Goal: Task Accomplishment & Management: Complete application form

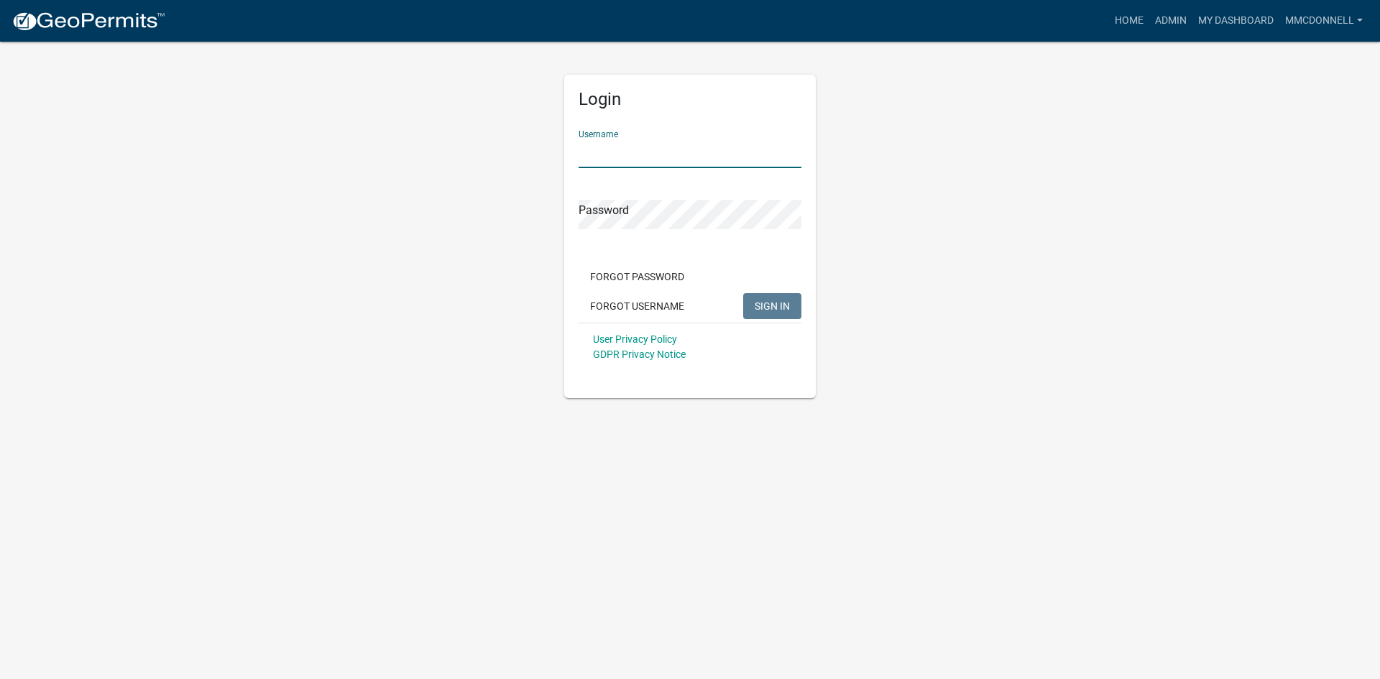
type input "mmcdonnell"
click at [743, 293] on button "SIGN IN" at bounding box center [772, 306] width 58 height 26
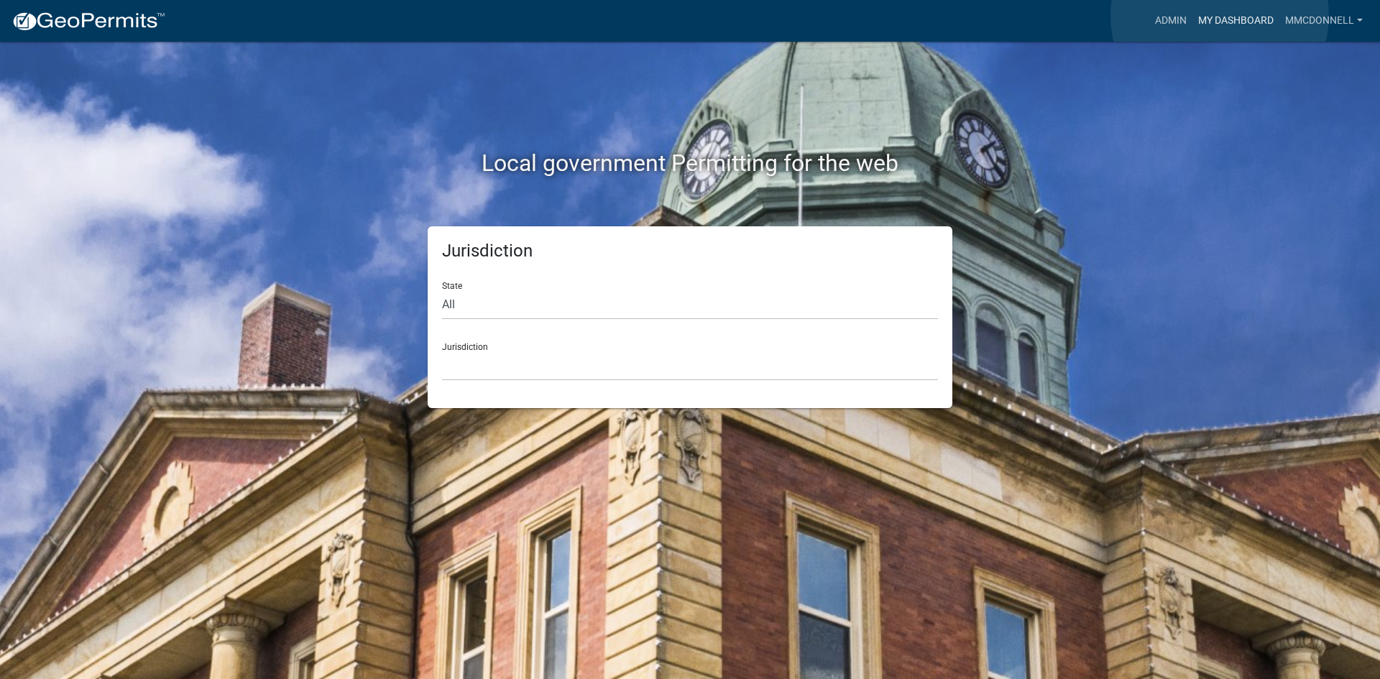
click at [1219, 16] on link "My Dashboard" at bounding box center [1235, 20] width 87 height 27
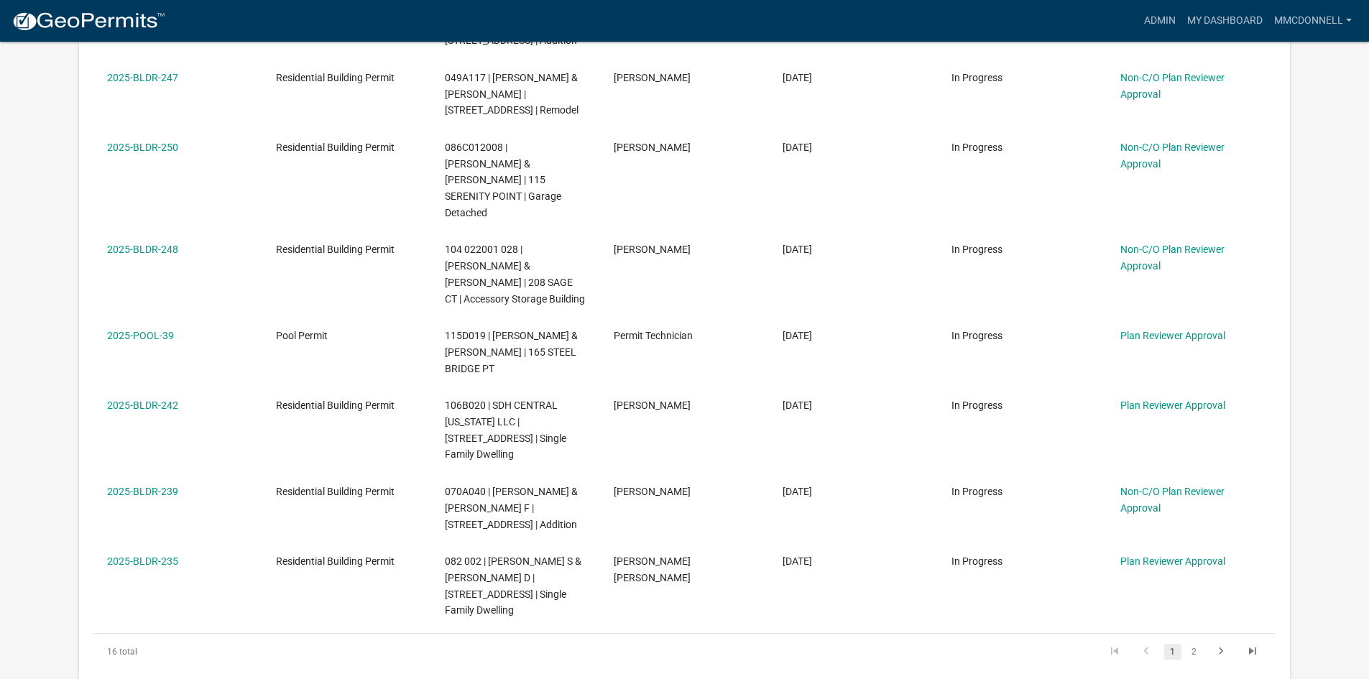
scroll to position [719, 0]
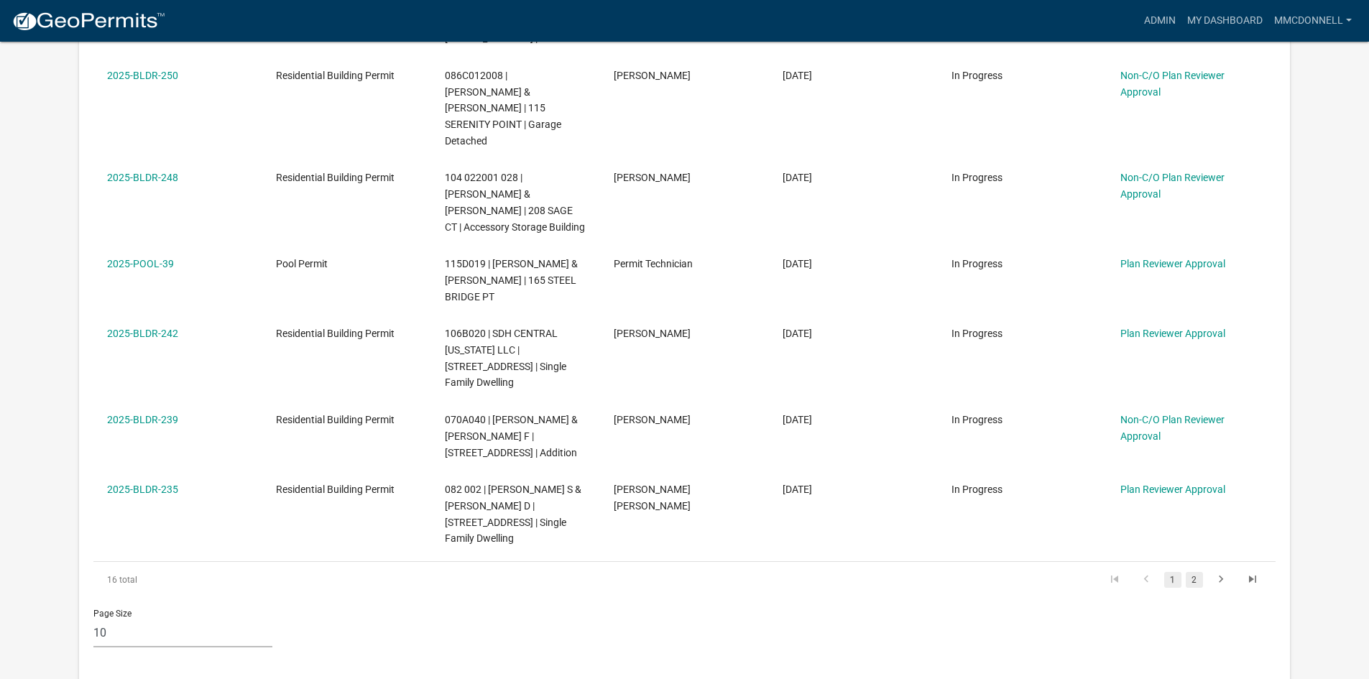
click at [1194, 572] on link "2" at bounding box center [1194, 580] width 17 height 16
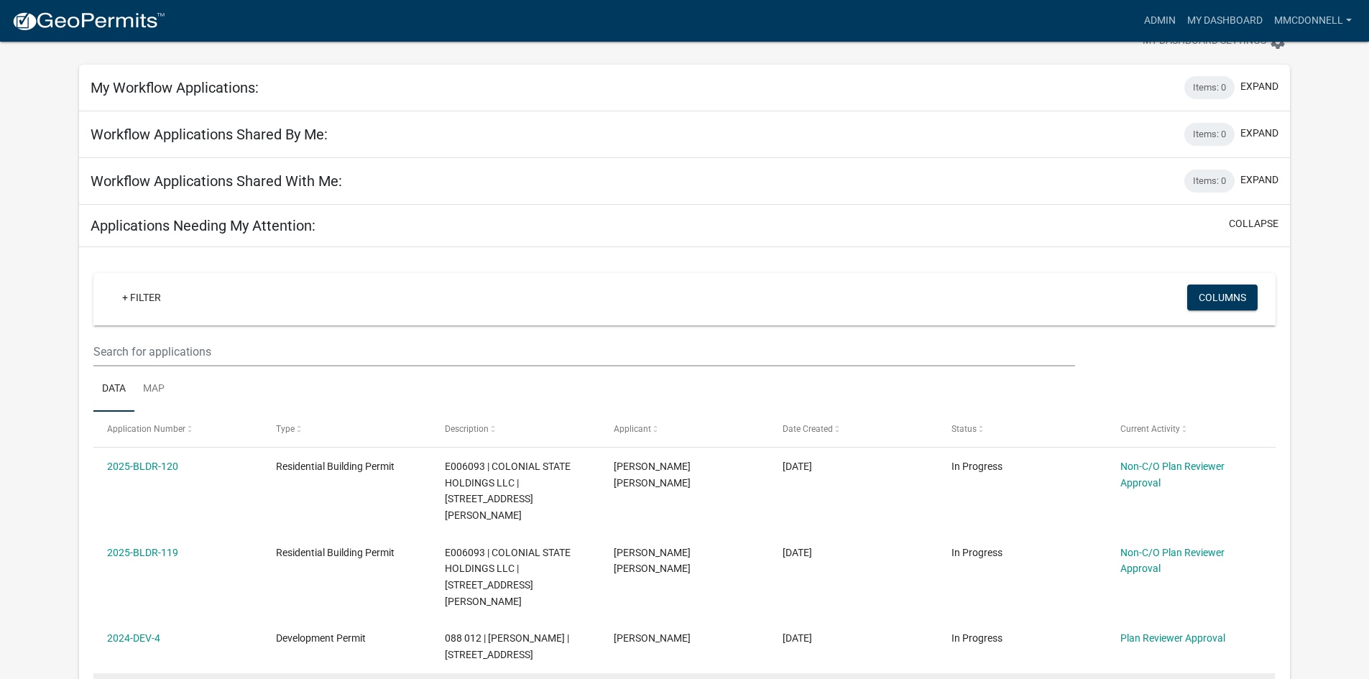
scroll to position [72, 0]
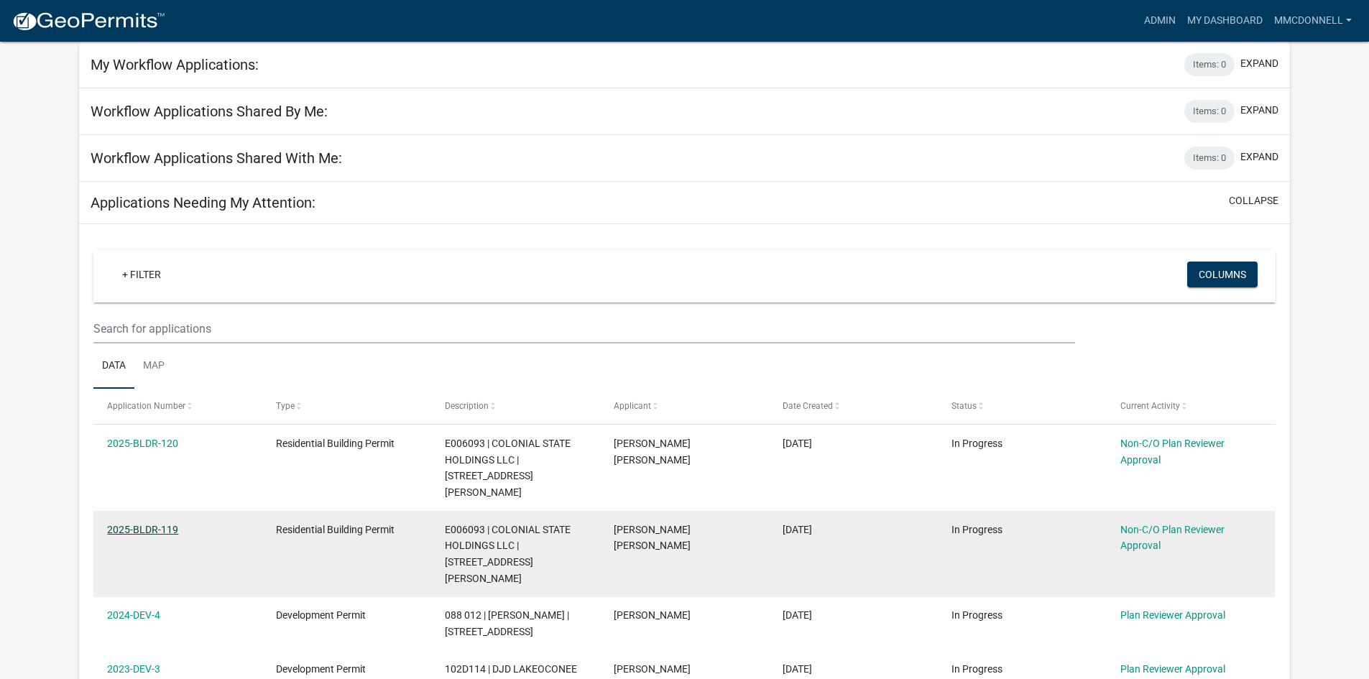
click at [152, 524] on link "2025-BLDR-119" at bounding box center [142, 529] width 71 height 11
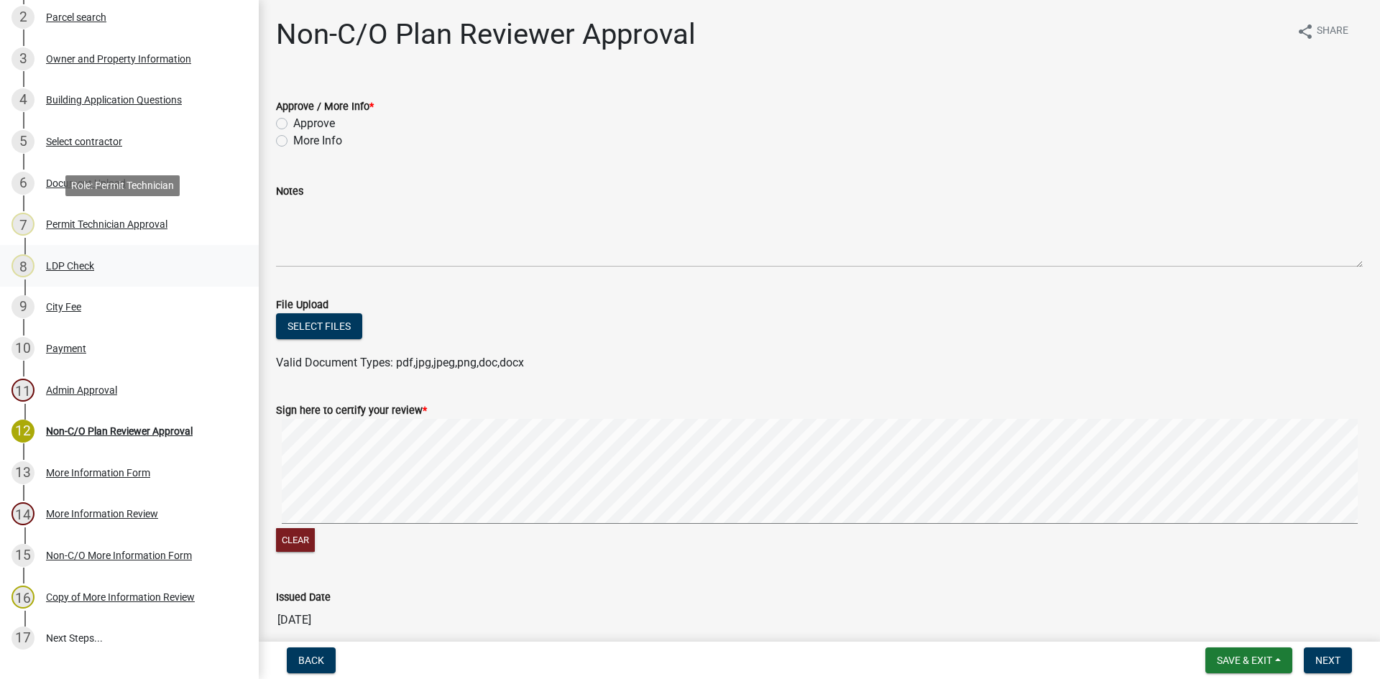
scroll to position [359, 0]
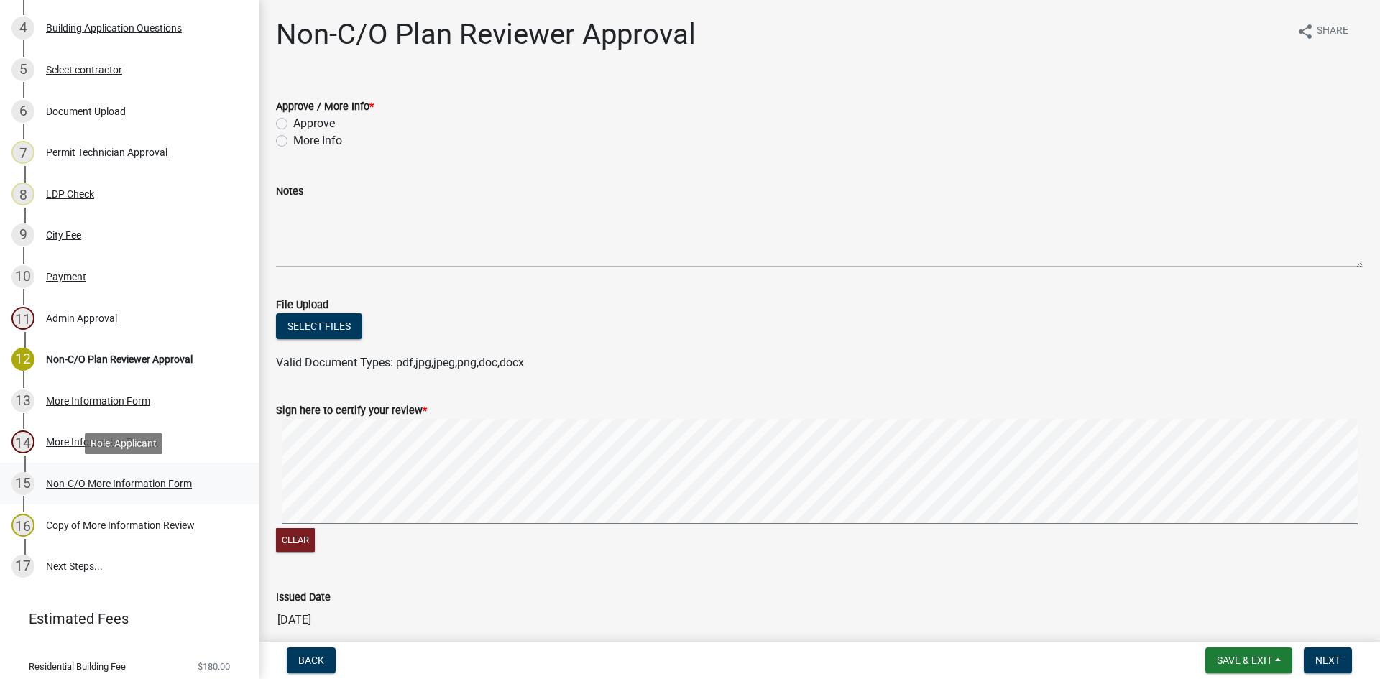
click at [129, 479] on div "Non-C/O More Information Form" at bounding box center [119, 484] width 146 height 10
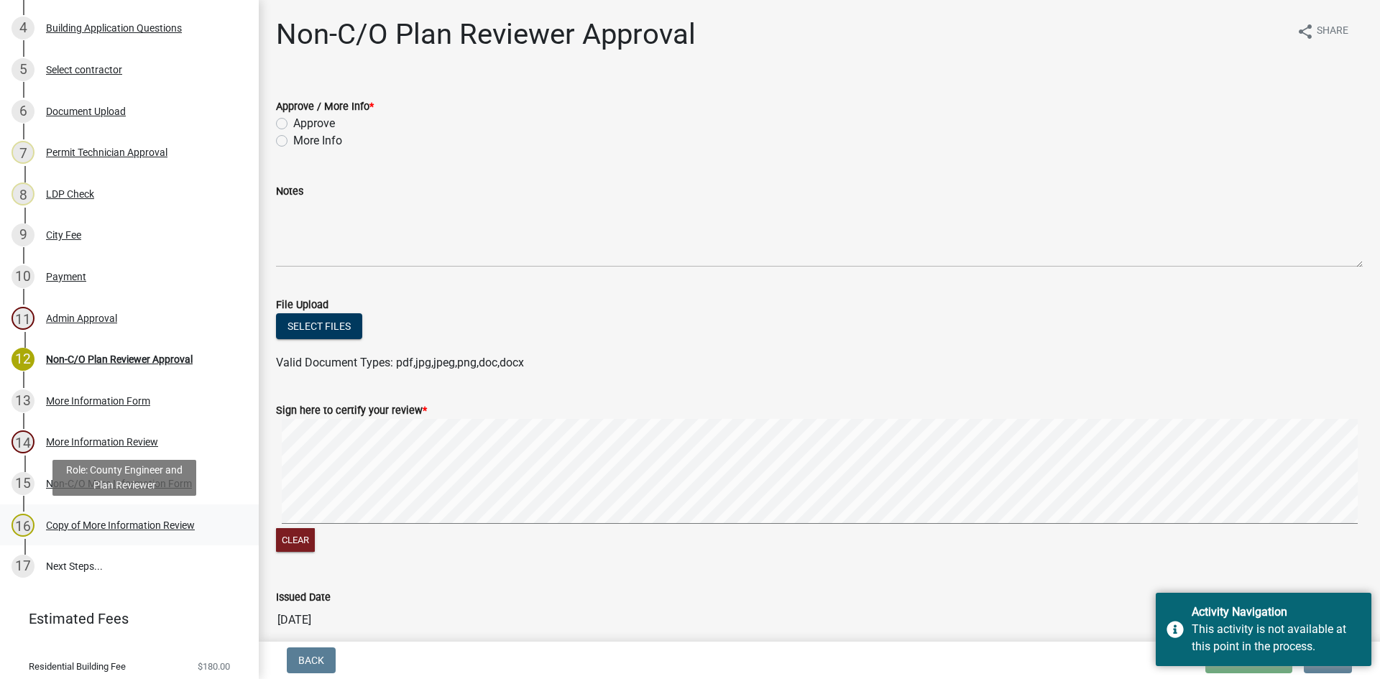
click at [129, 526] on div "Copy of More Information Review" at bounding box center [120, 525] width 149 height 10
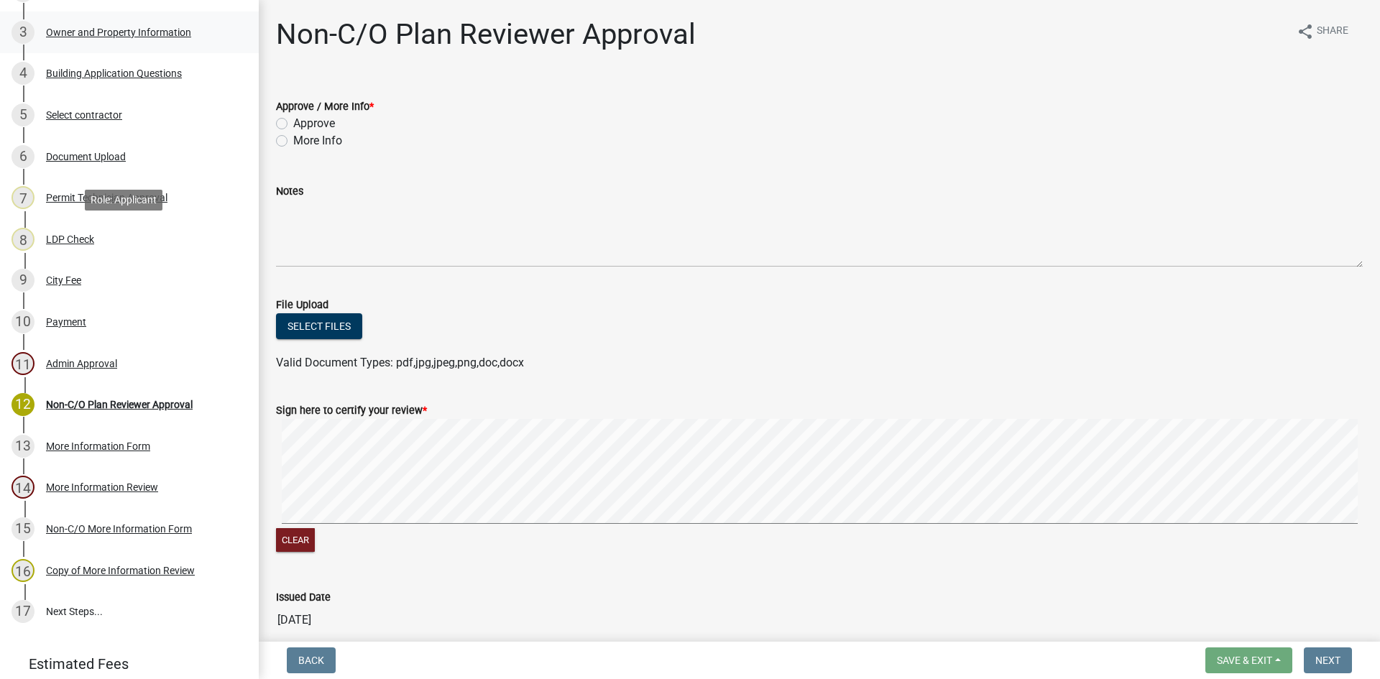
scroll to position [0, 0]
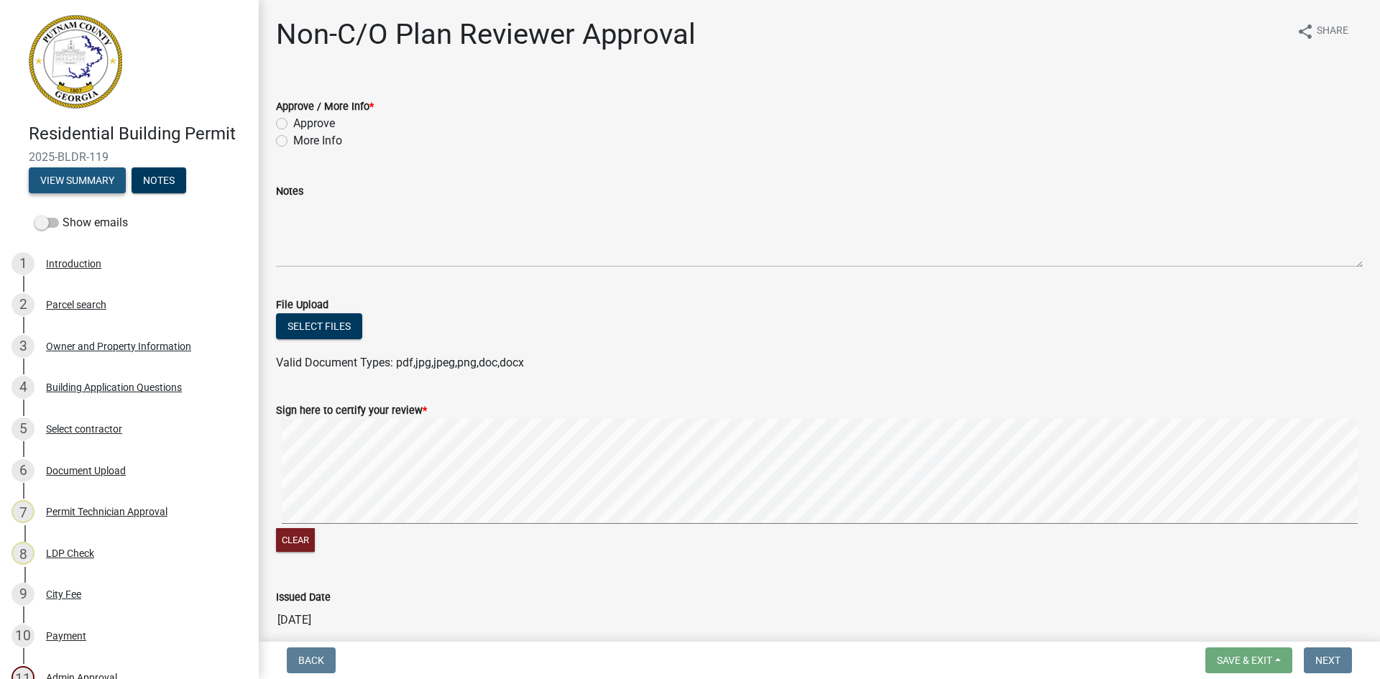
click at [82, 172] on button "View Summary" at bounding box center [77, 180] width 97 height 26
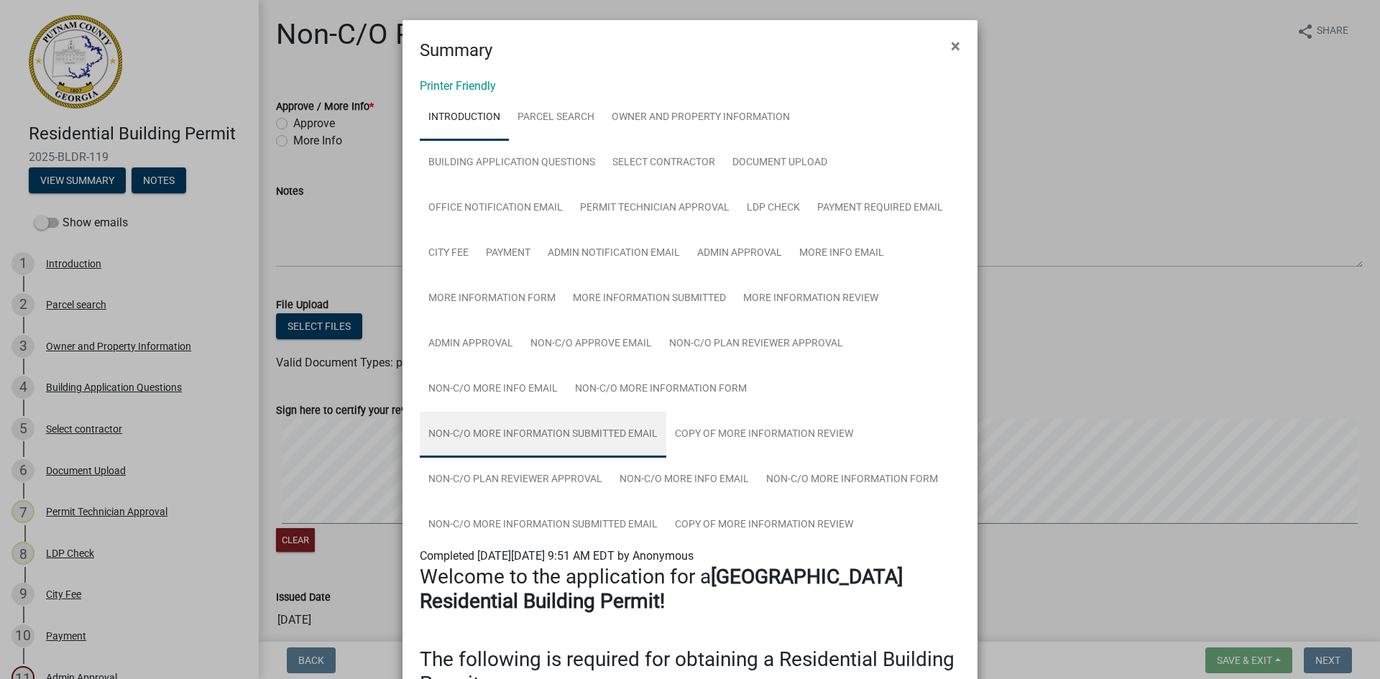
click at [567, 438] on link "Non-C/O More Information Submitted Email" at bounding box center [543, 435] width 246 height 46
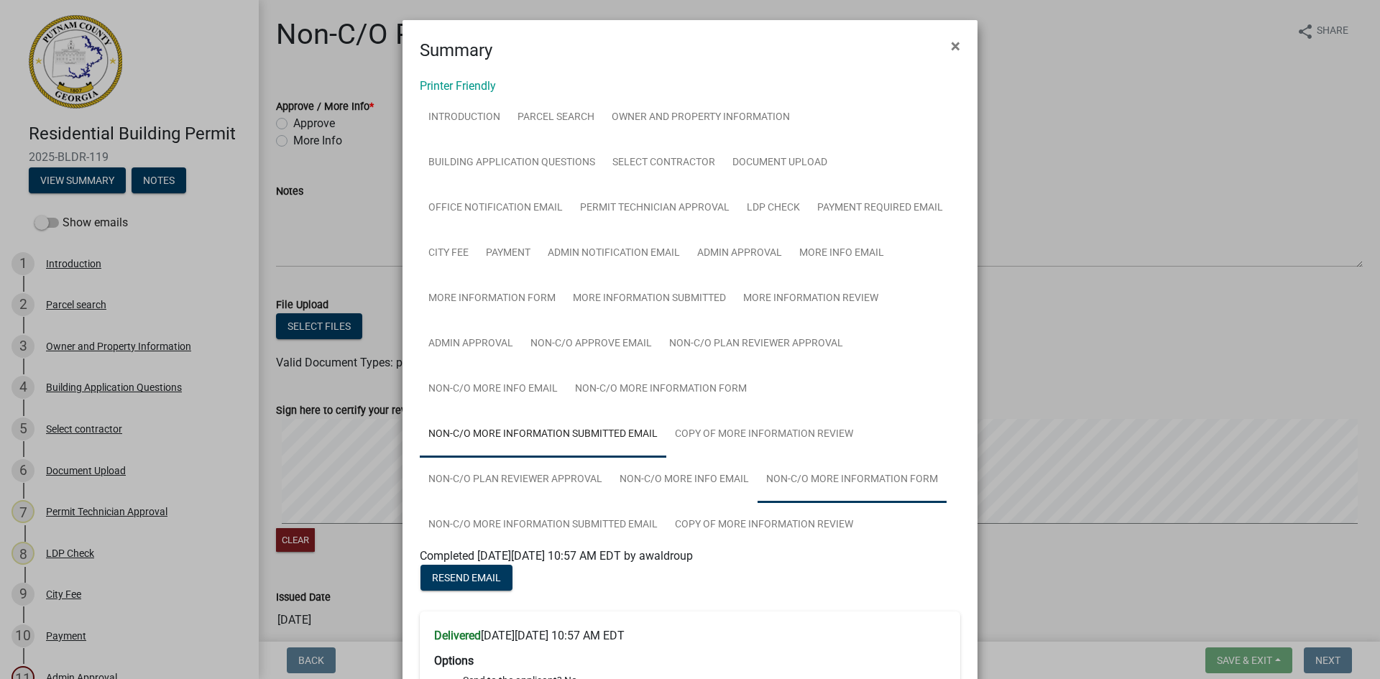
click at [870, 475] on link "Non-C/O More Information Form" at bounding box center [851, 480] width 189 height 46
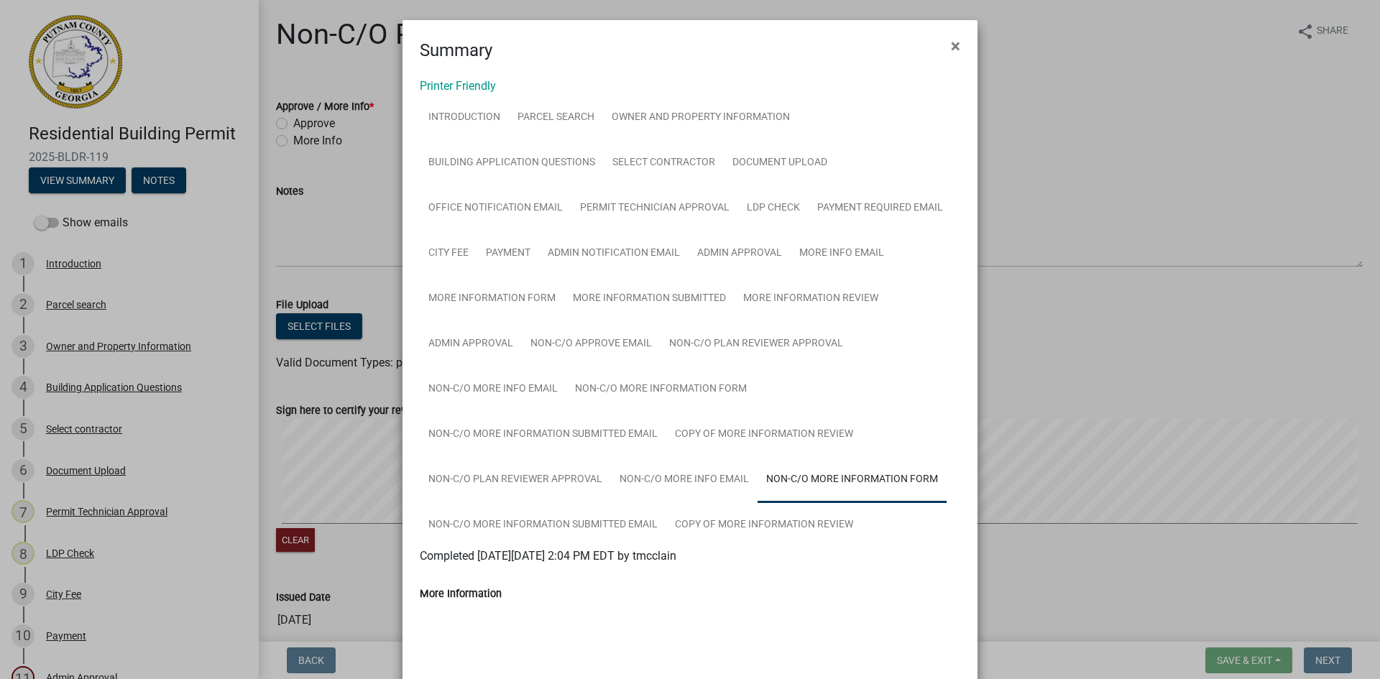
click at [1123, 228] on ngb-modal-window "Summary × Printer Friendly Introduction Parcel search Owner and Property Inform…" at bounding box center [690, 339] width 1380 height 679
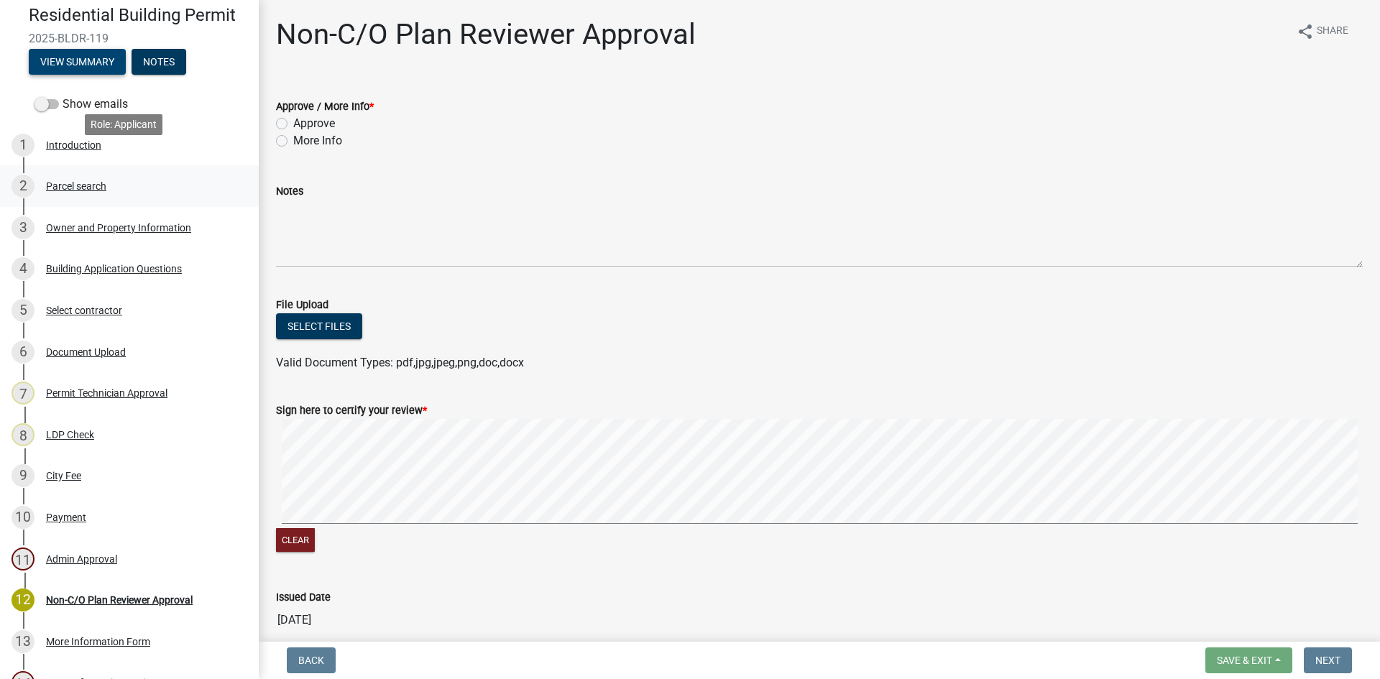
scroll to position [144, 0]
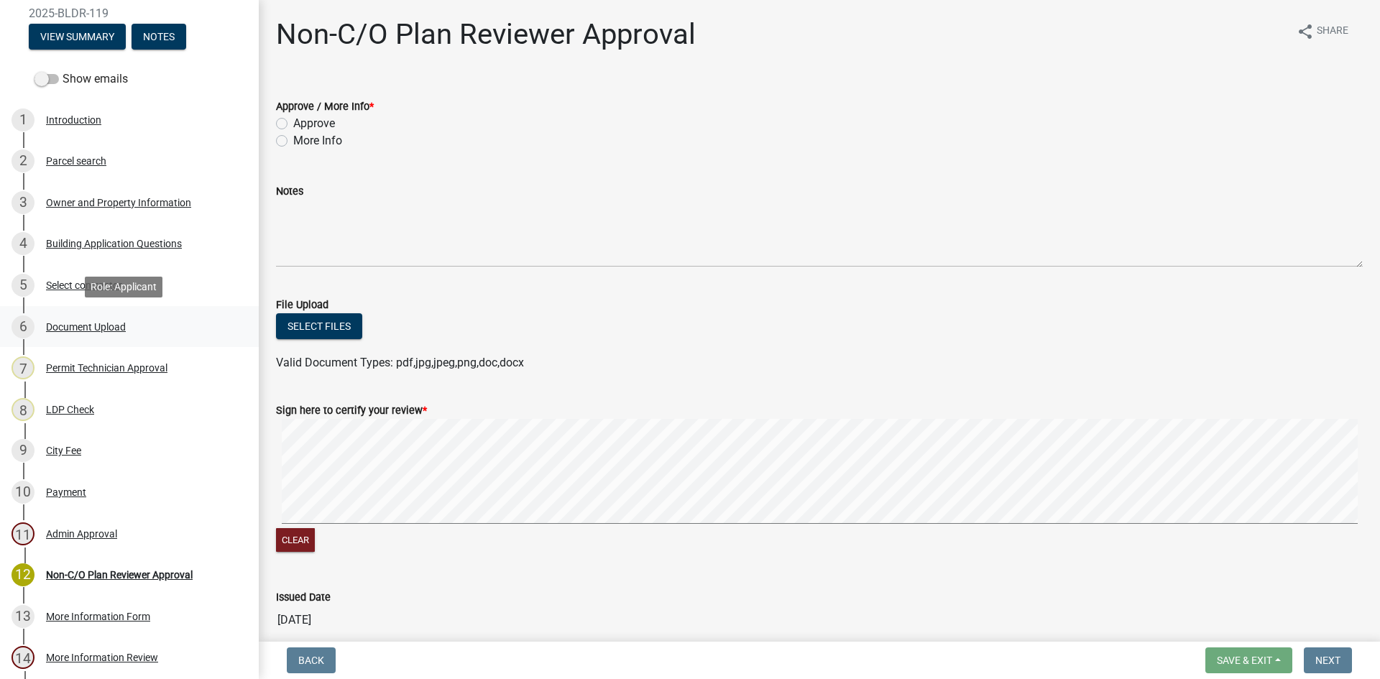
click at [95, 326] on div "Document Upload" at bounding box center [86, 327] width 80 height 10
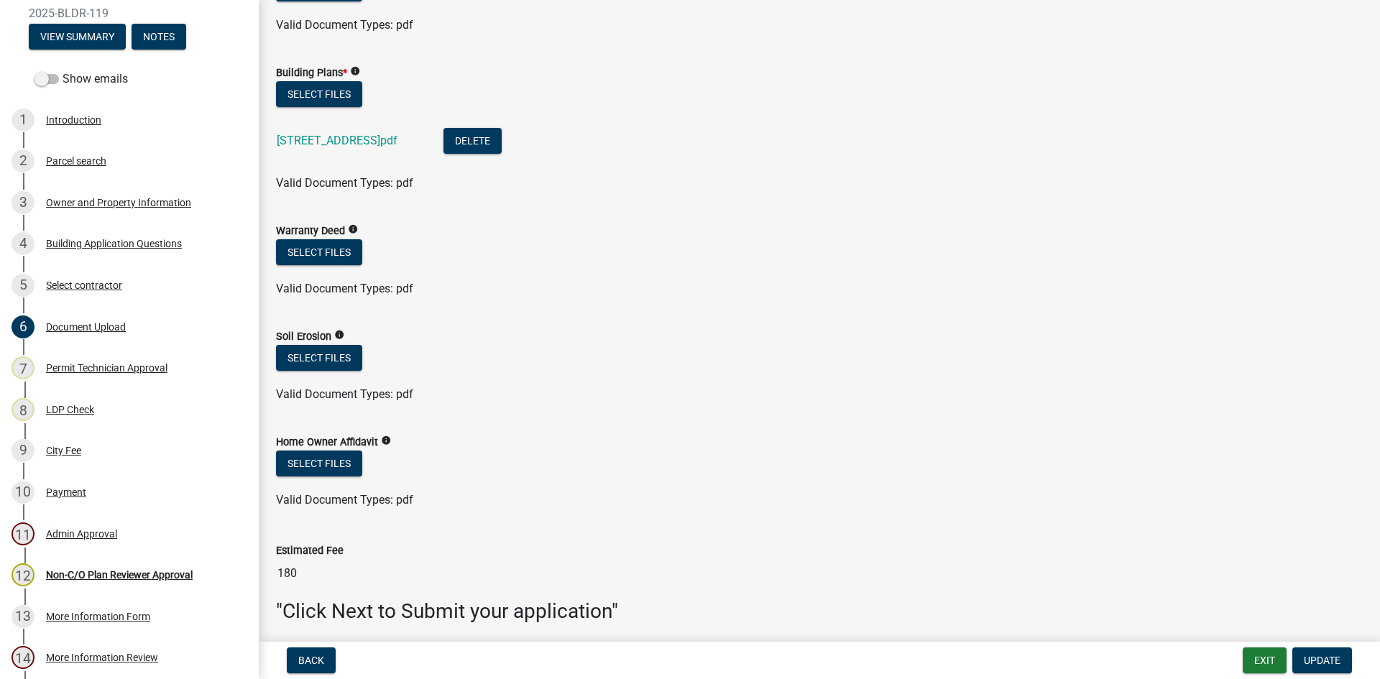
scroll to position [736, 0]
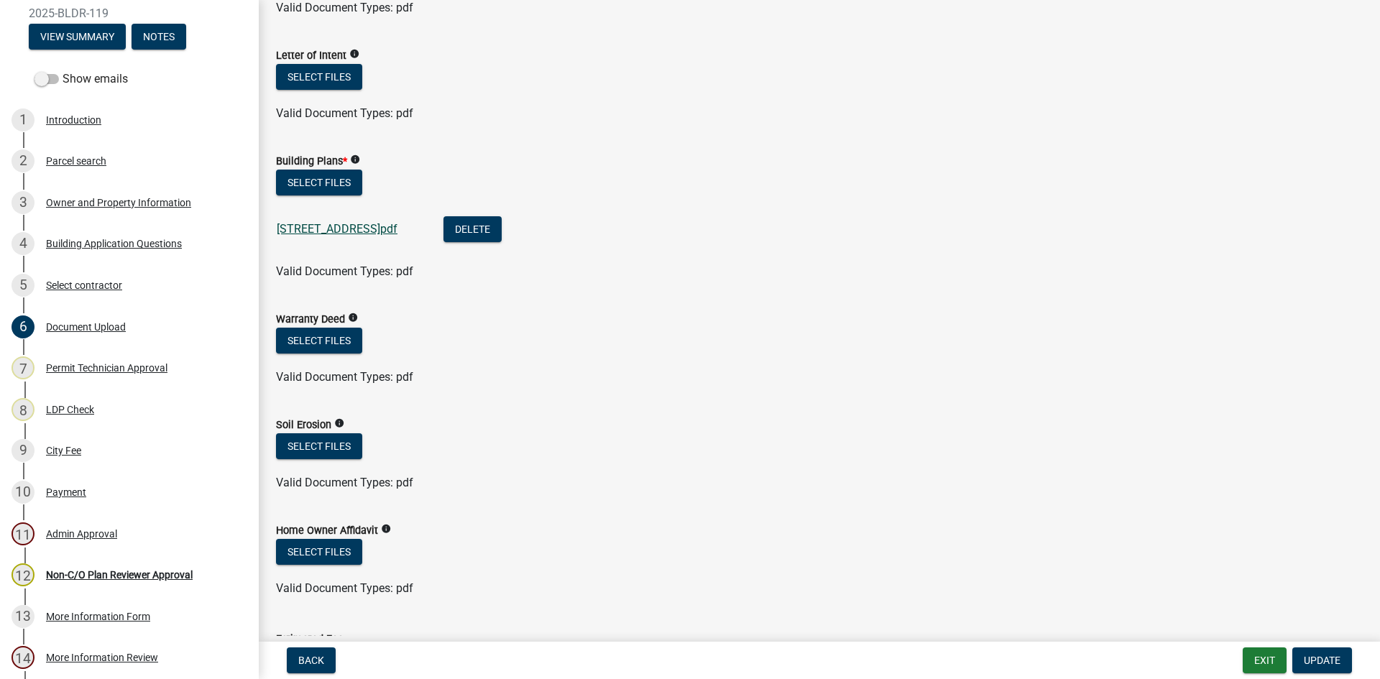
click at [373, 229] on link "[STREET_ADDRESS]pdf" at bounding box center [337, 229] width 121 height 14
click at [384, 224] on link "[STREET_ADDRESS]pdf" at bounding box center [337, 229] width 121 height 14
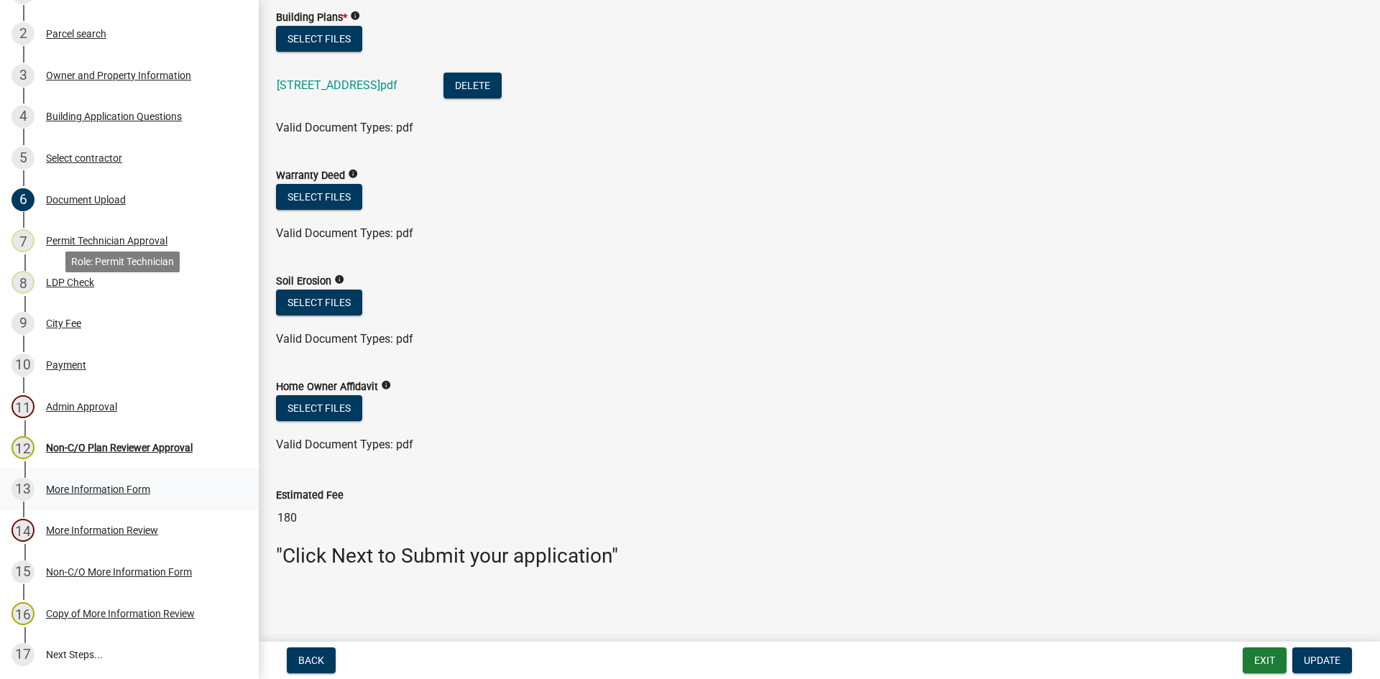
scroll to position [287, 0]
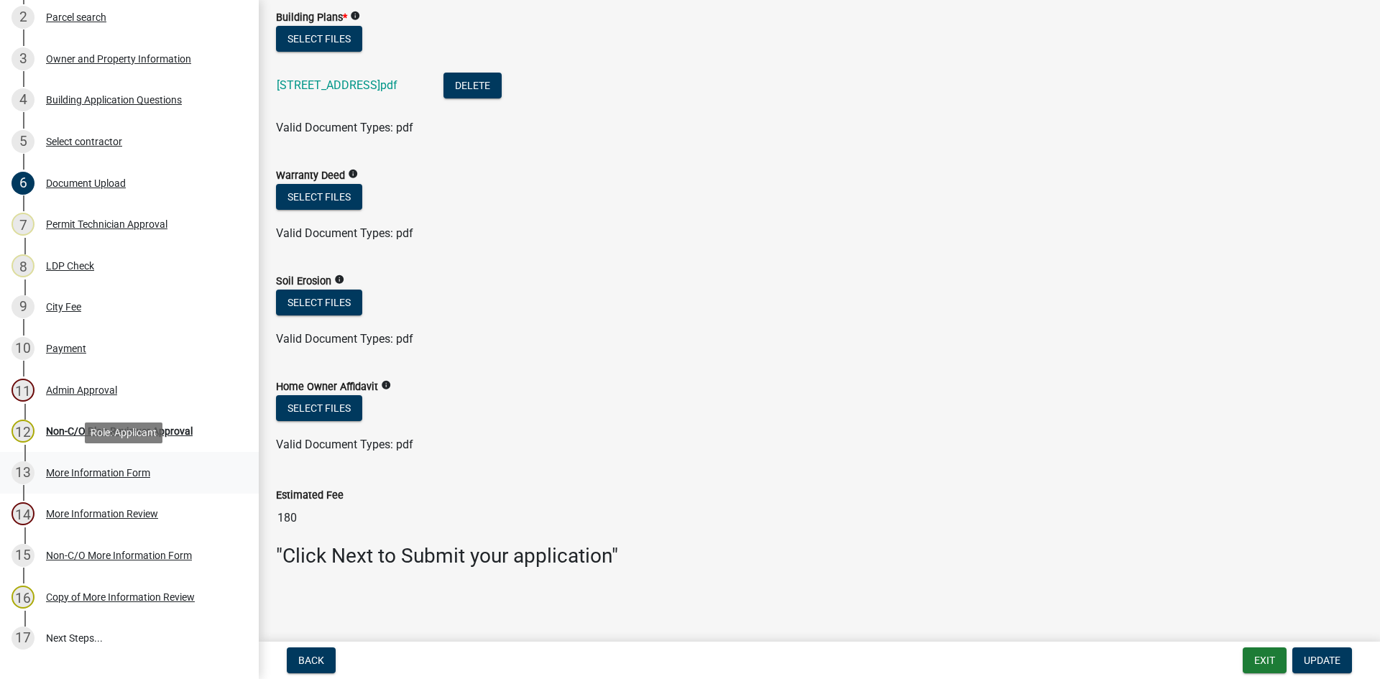
click at [101, 471] on div "More Information Form" at bounding box center [98, 473] width 104 height 10
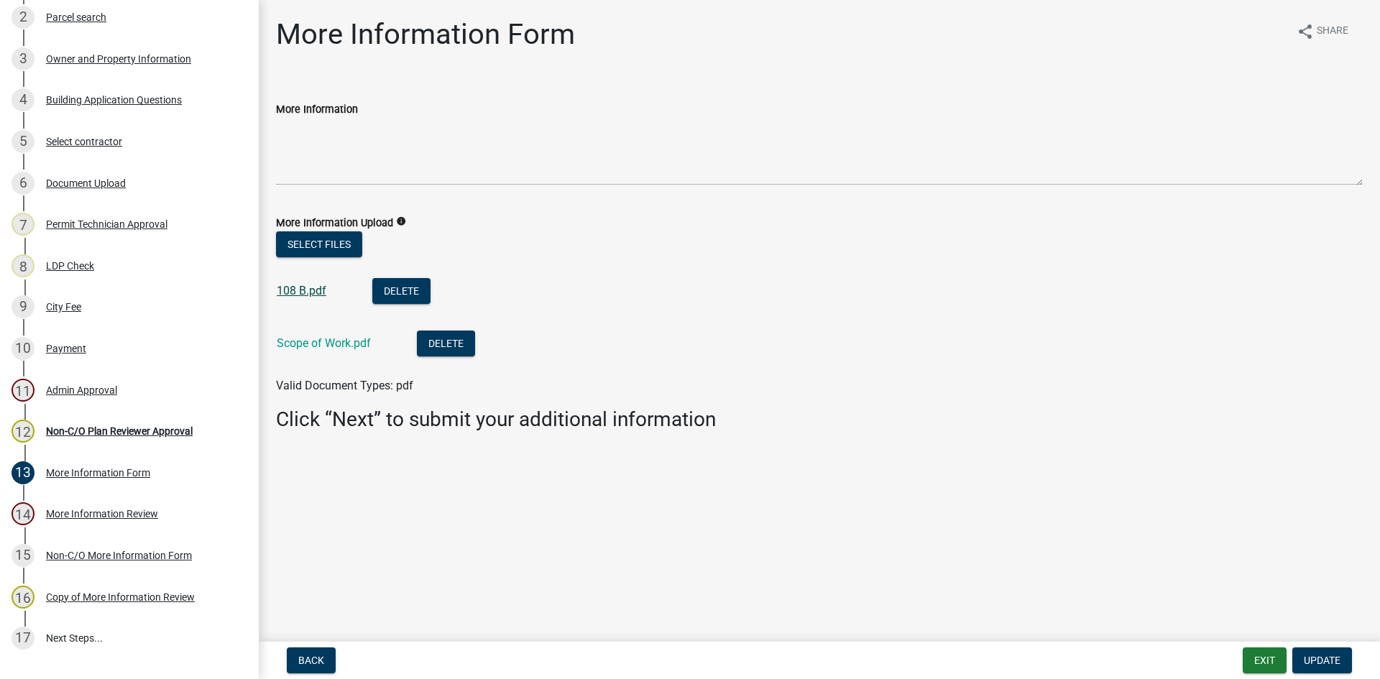
click at [310, 290] on link "108 B.pdf" at bounding box center [302, 291] width 50 height 14
click at [329, 341] on link "Scope of Work.pdf" at bounding box center [324, 343] width 94 height 14
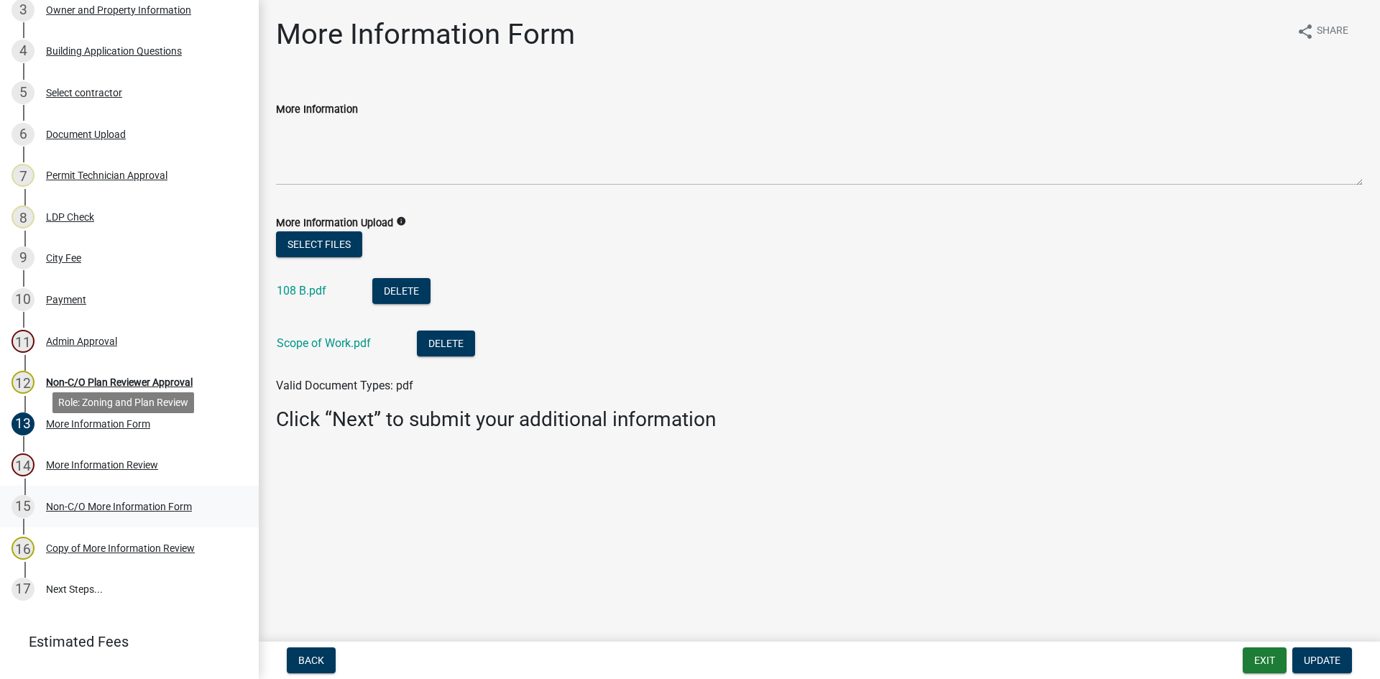
scroll to position [359, 0]
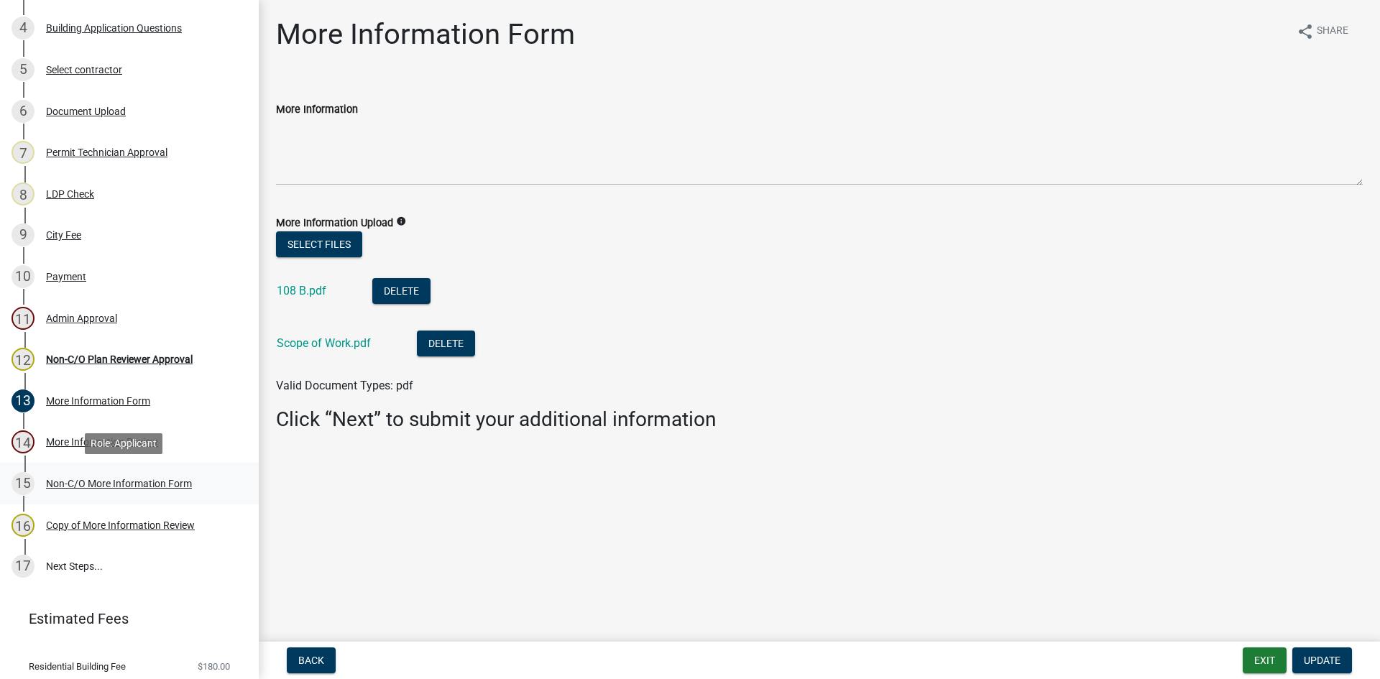
click at [108, 480] on div "Non-C/O More Information Form" at bounding box center [119, 484] width 146 height 10
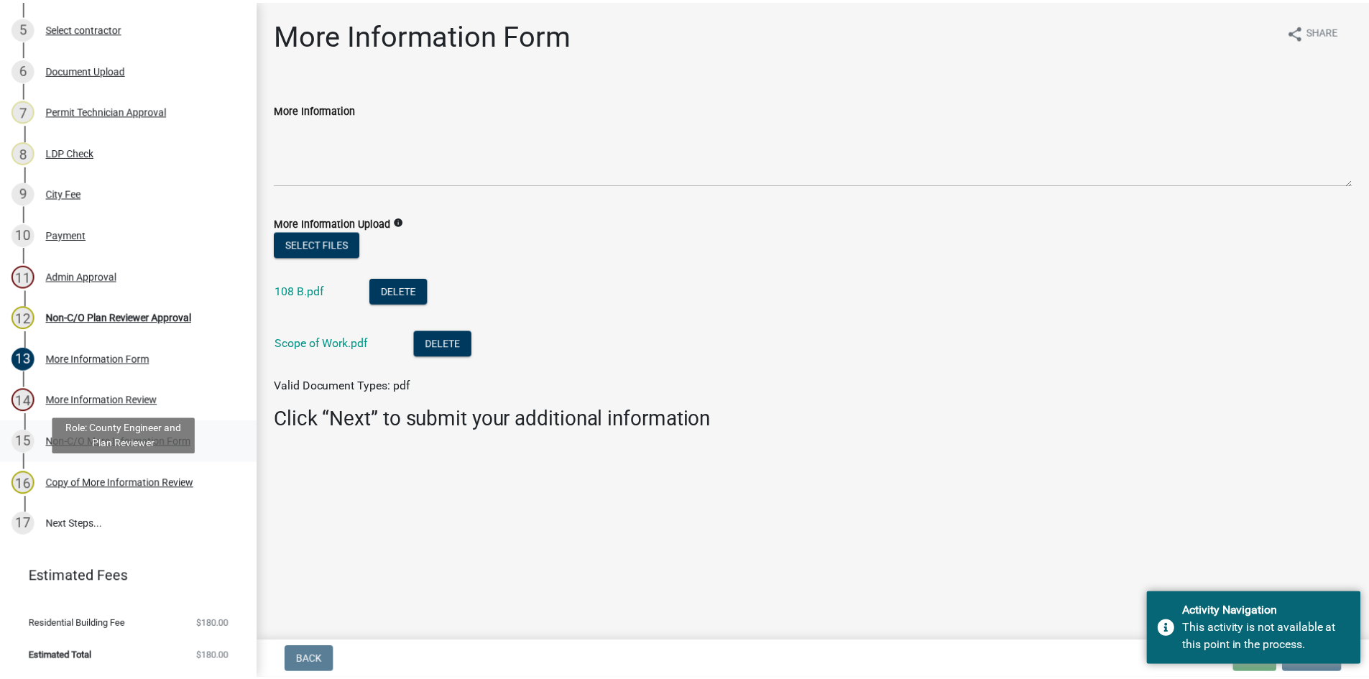
scroll to position [185, 0]
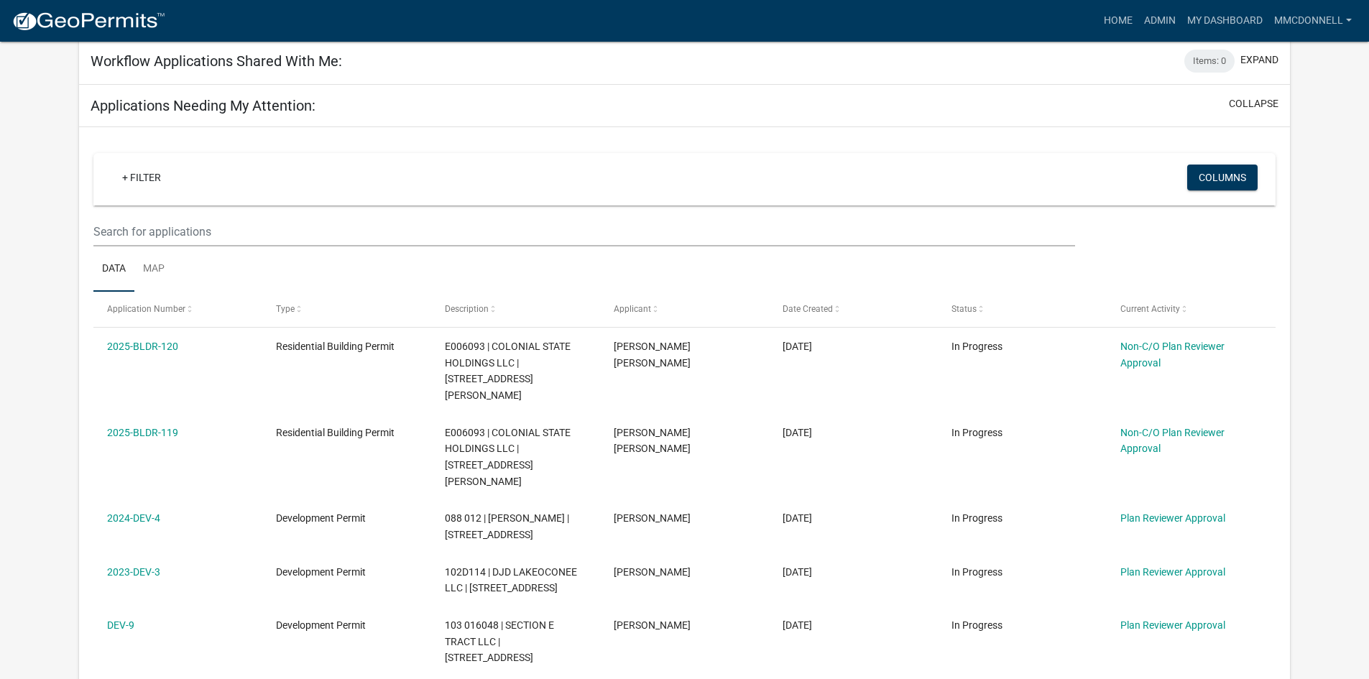
scroll to position [216, 0]
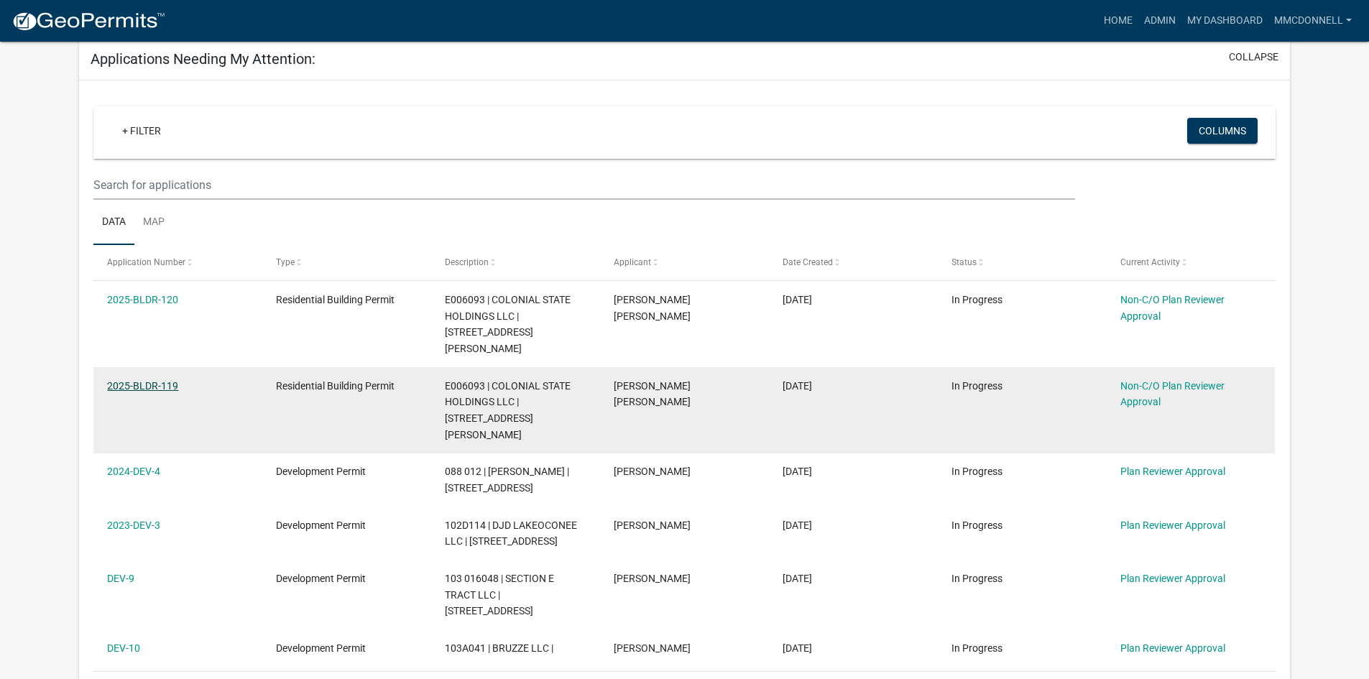
click at [150, 380] on link "2025-BLDR-119" at bounding box center [142, 385] width 71 height 11
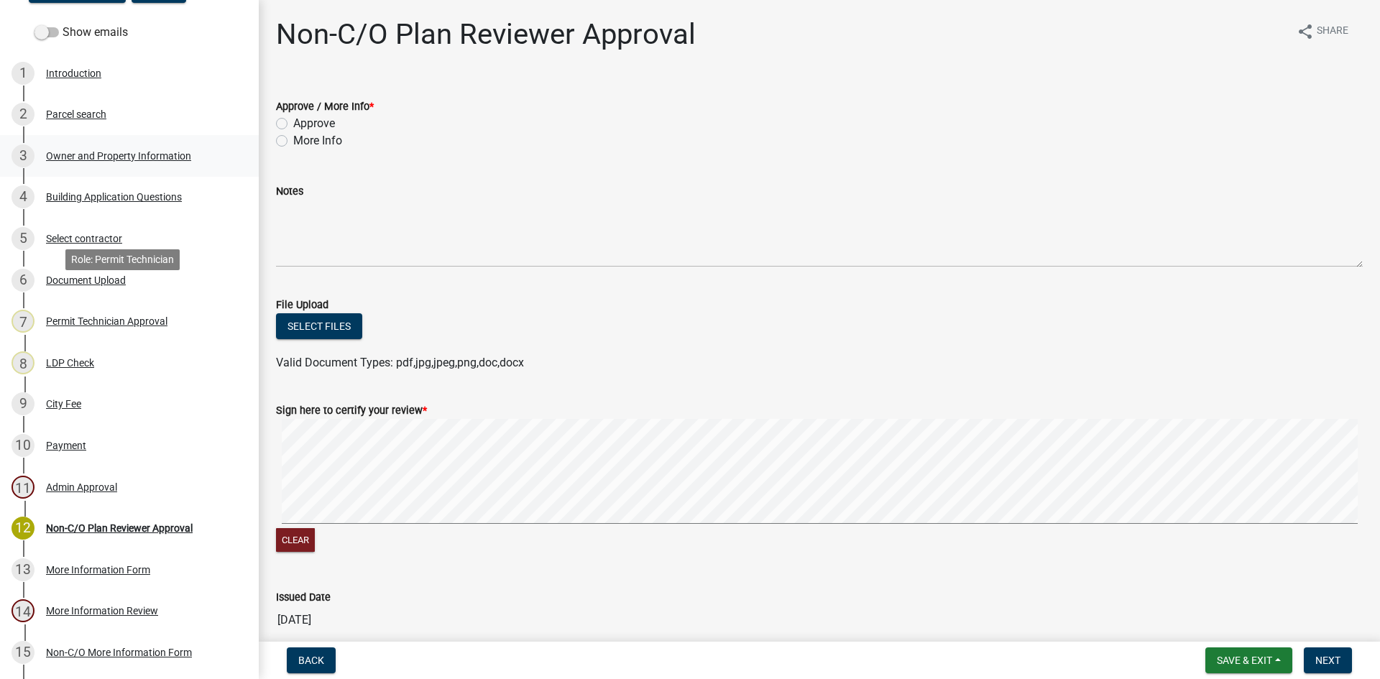
scroll to position [216, 0]
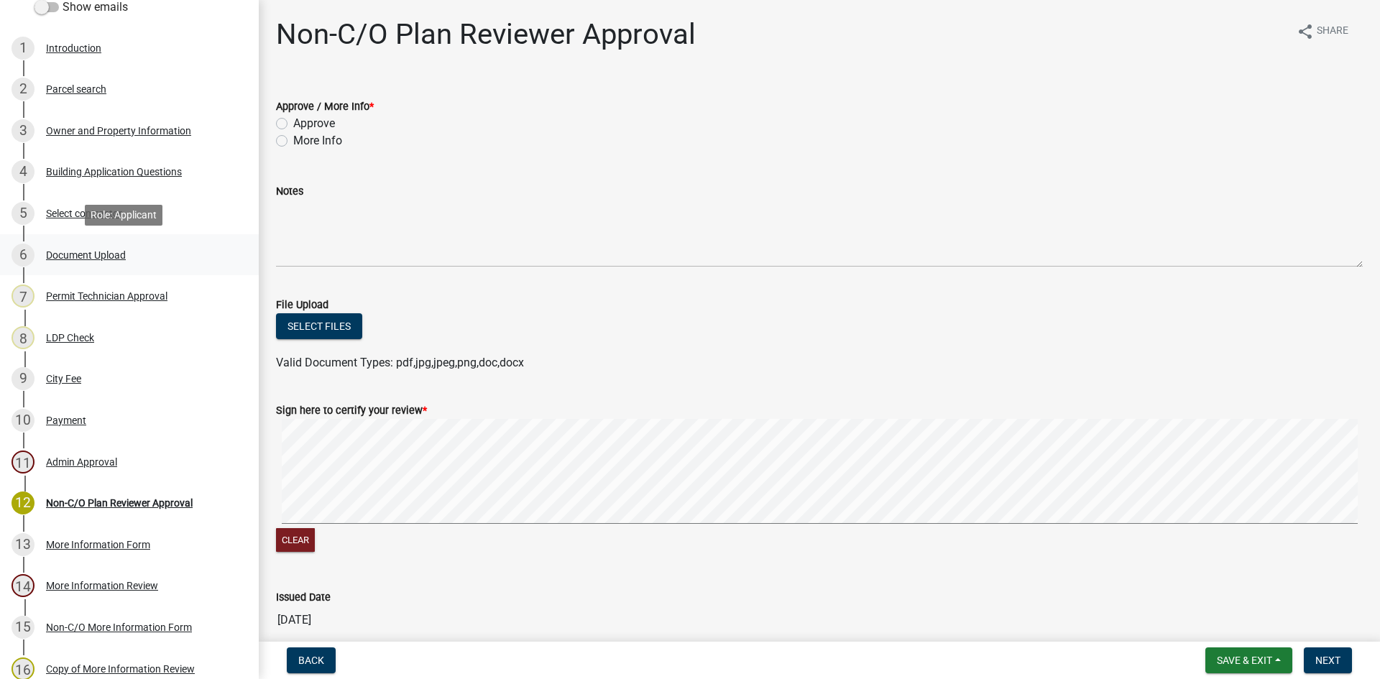
click at [81, 255] on div "Document Upload" at bounding box center [86, 255] width 80 height 10
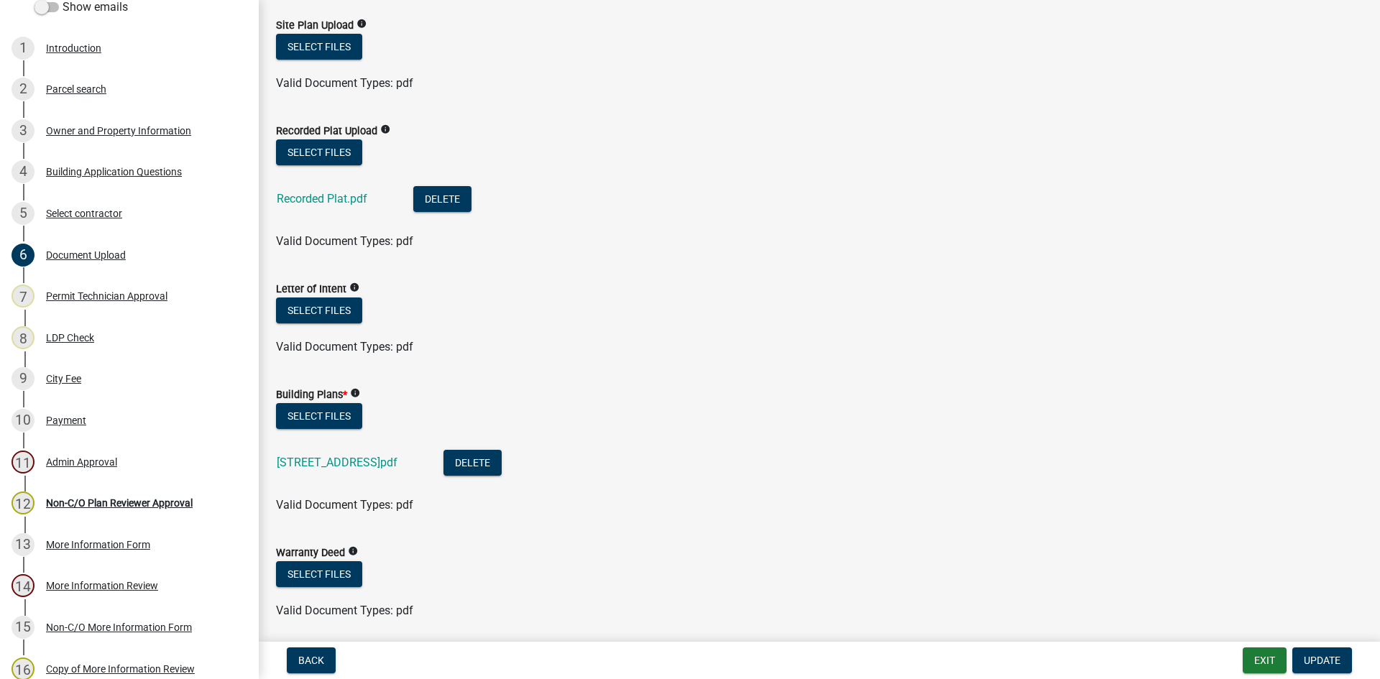
scroll to position [575, 0]
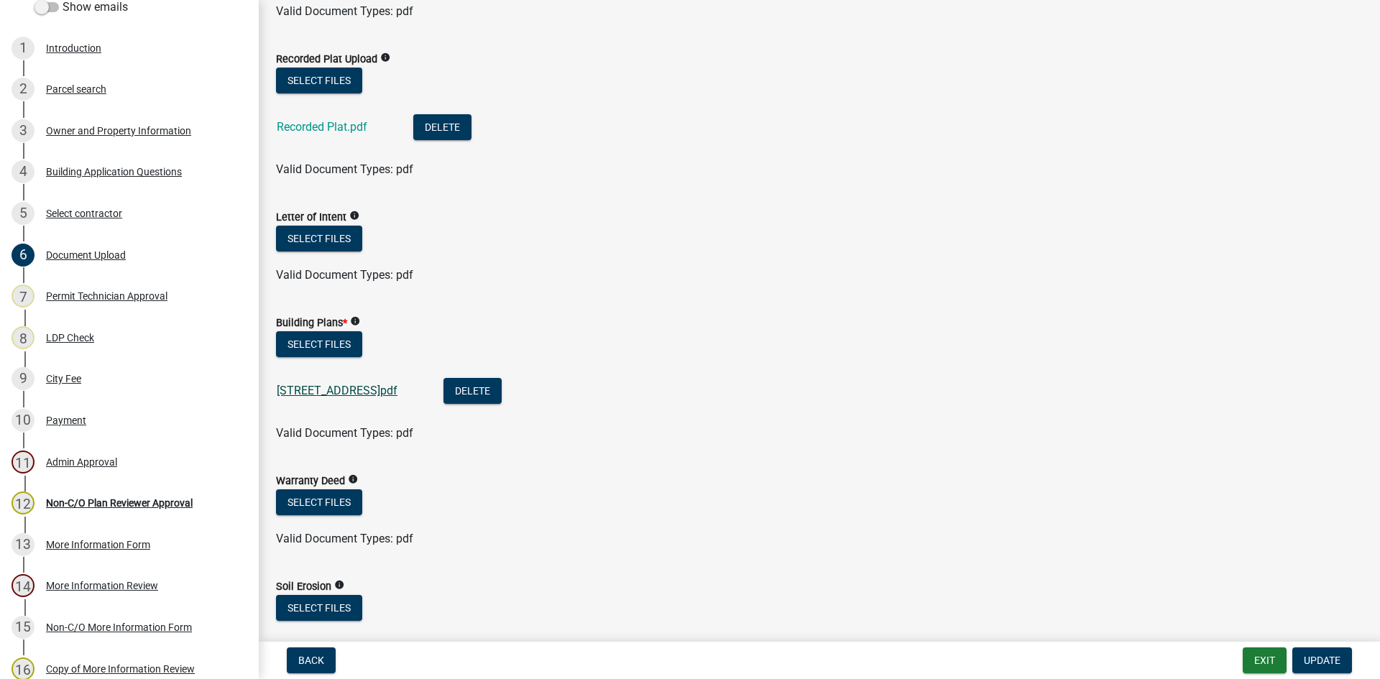
click at [362, 391] on link "[STREET_ADDRESS]pdf" at bounding box center [337, 391] width 121 height 14
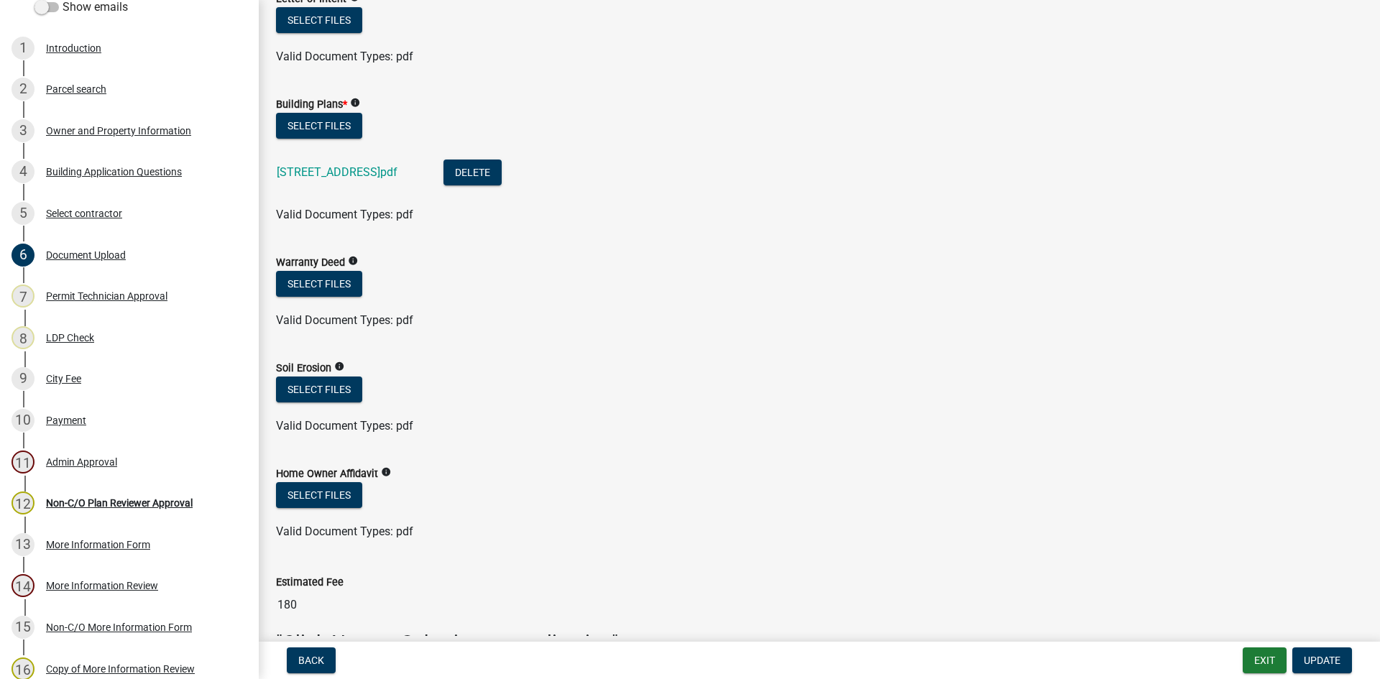
scroll to position [880, 0]
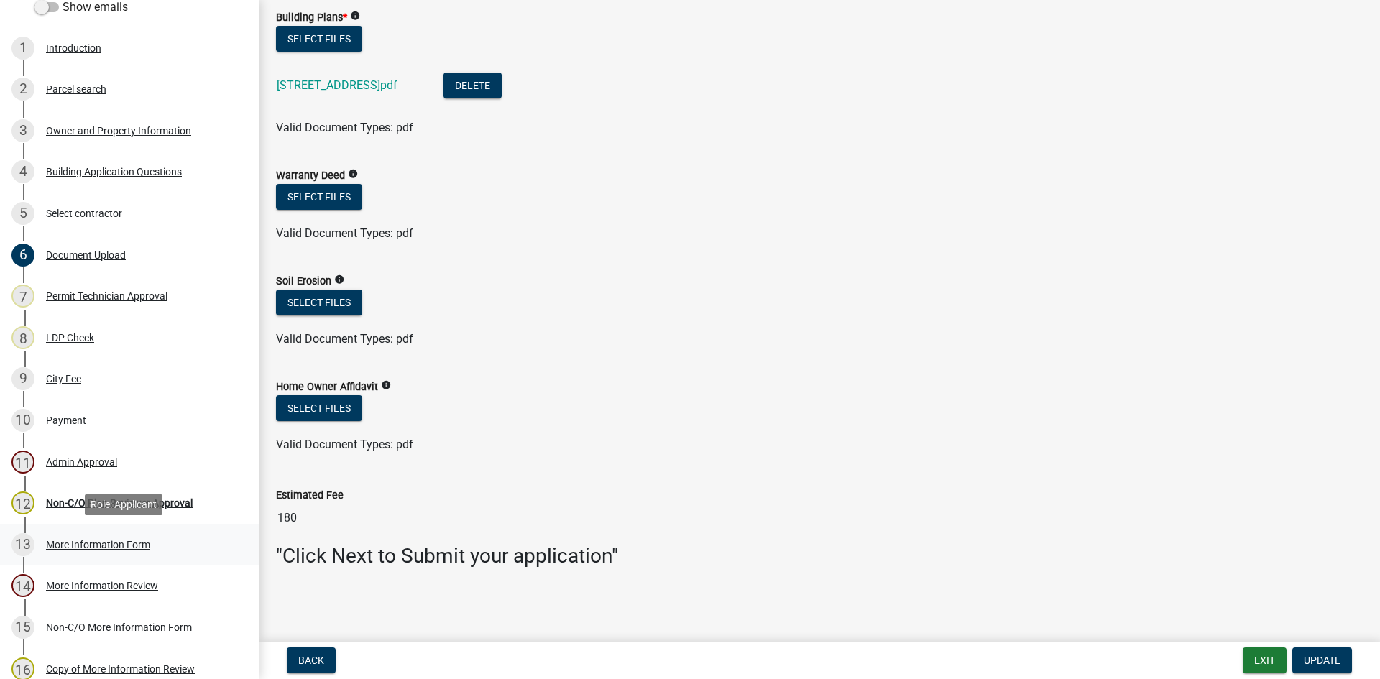
click at [110, 544] on div "More Information Form" at bounding box center [98, 545] width 104 height 10
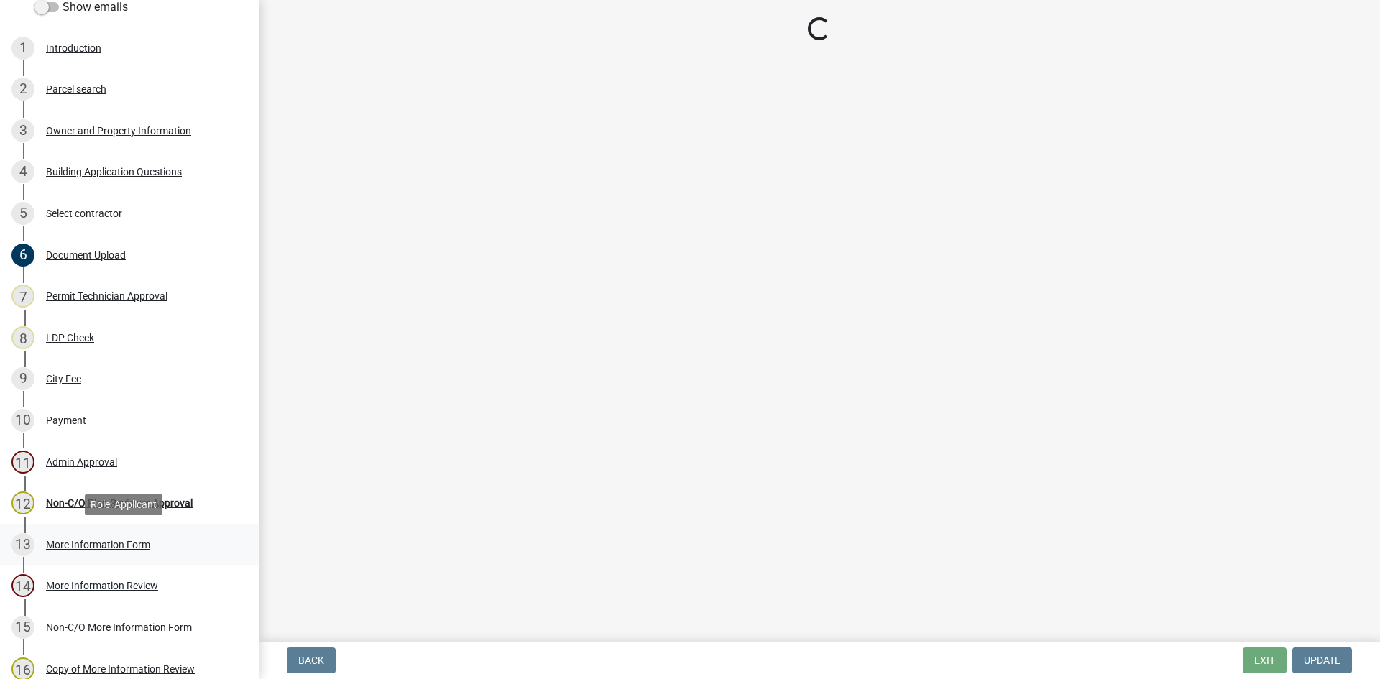
scroll to position [0, 0]
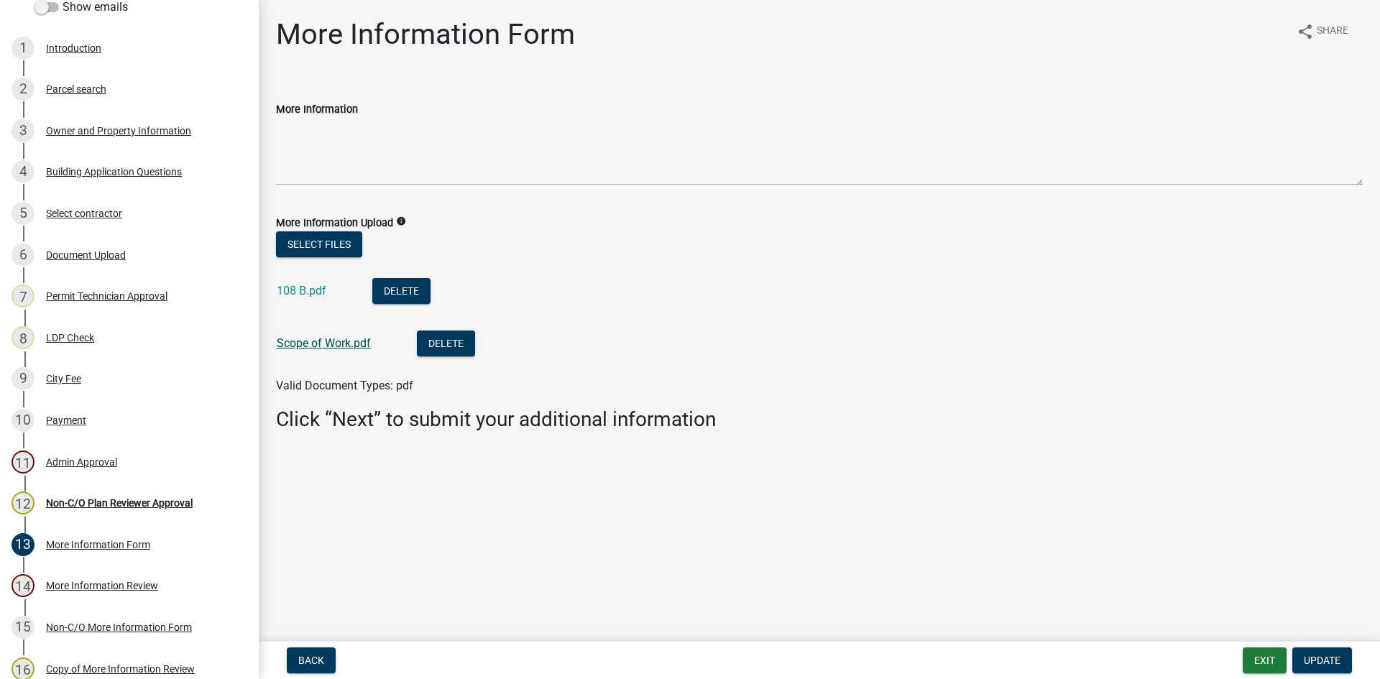
click at [341, 343] on link "Scope of Work.pdf" at bounding box center [324, 343] width 94 height 14
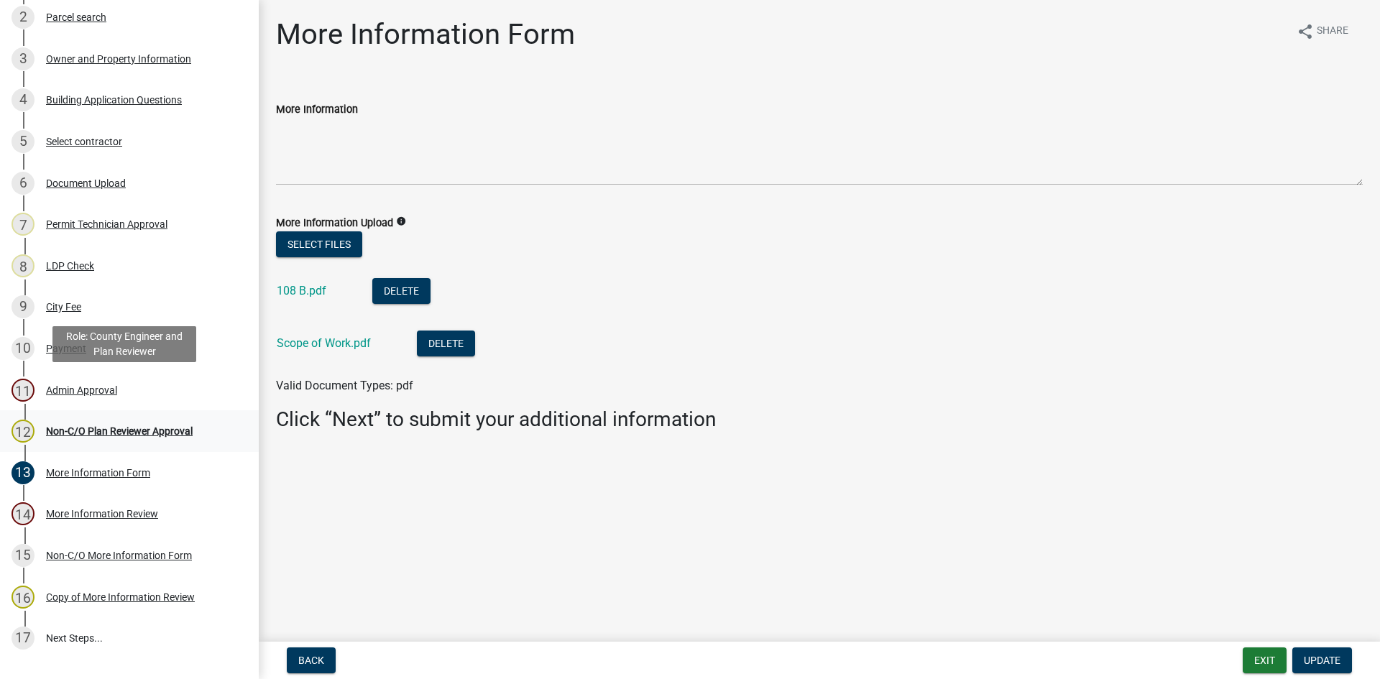
scroll to position [359, 0]
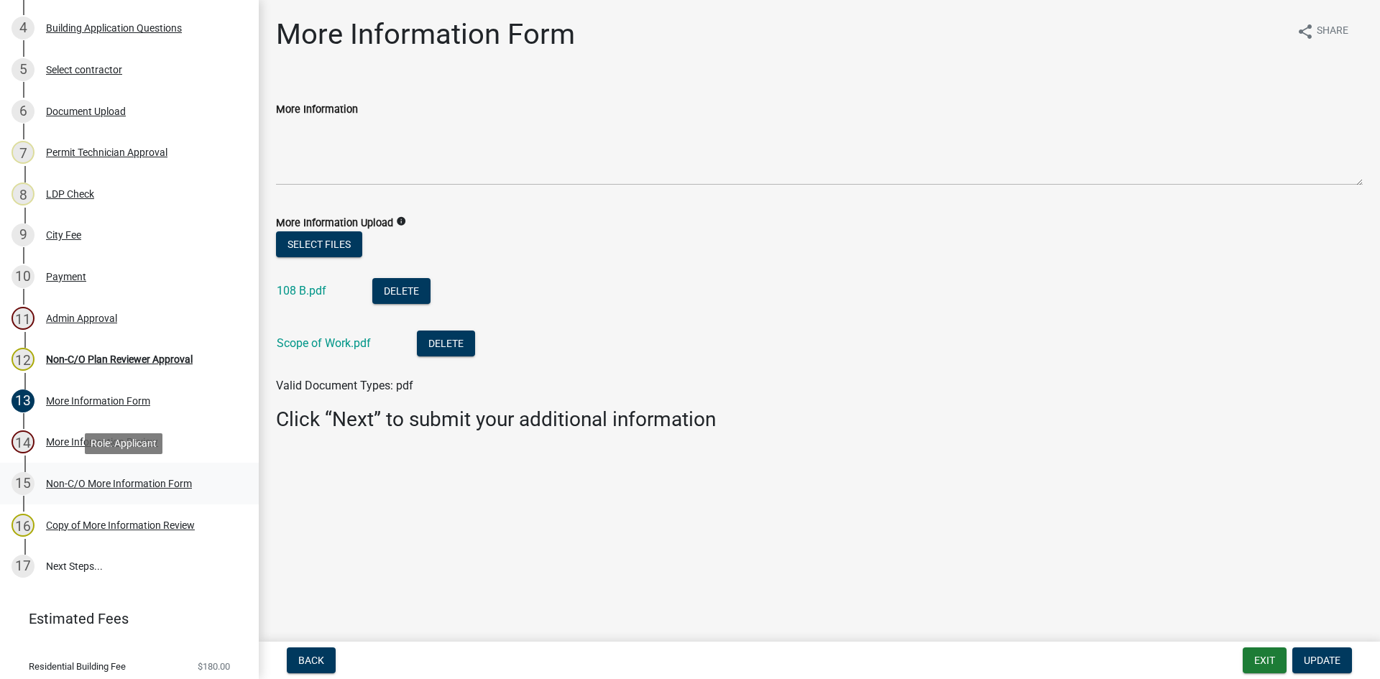
click at [144, 482] on div "Non-C/O More Information Form" at bounding box center [119, 484] width 146 height 10
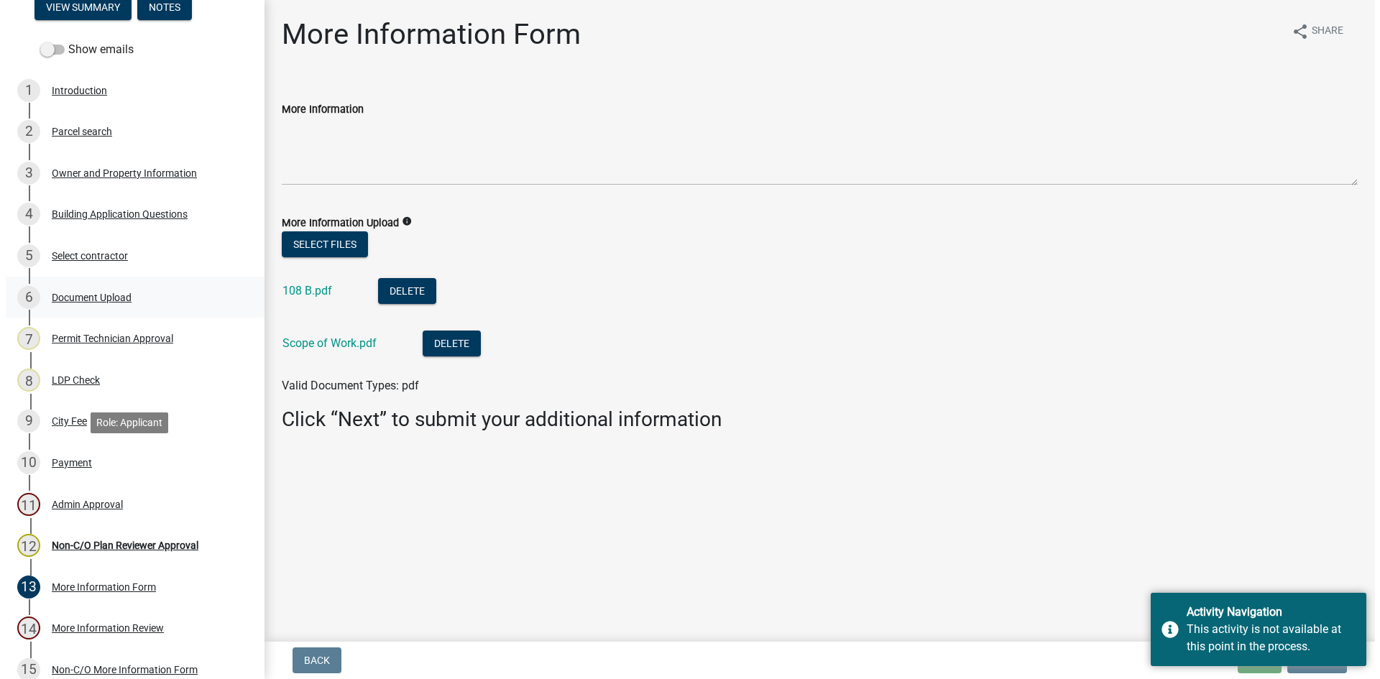
scroll to position [0, 0]
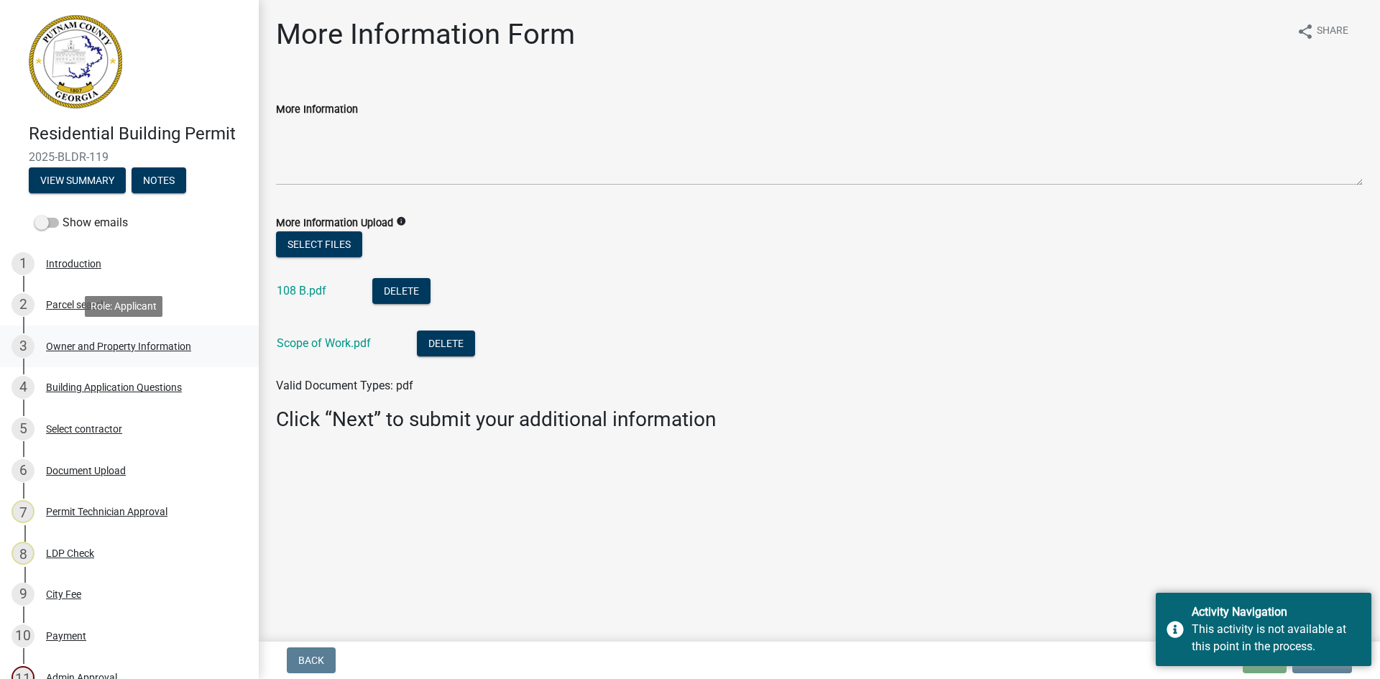
click at [68, 344] on div "Owner and Property Information" at bounding box center [118, 346] width 145 height 10
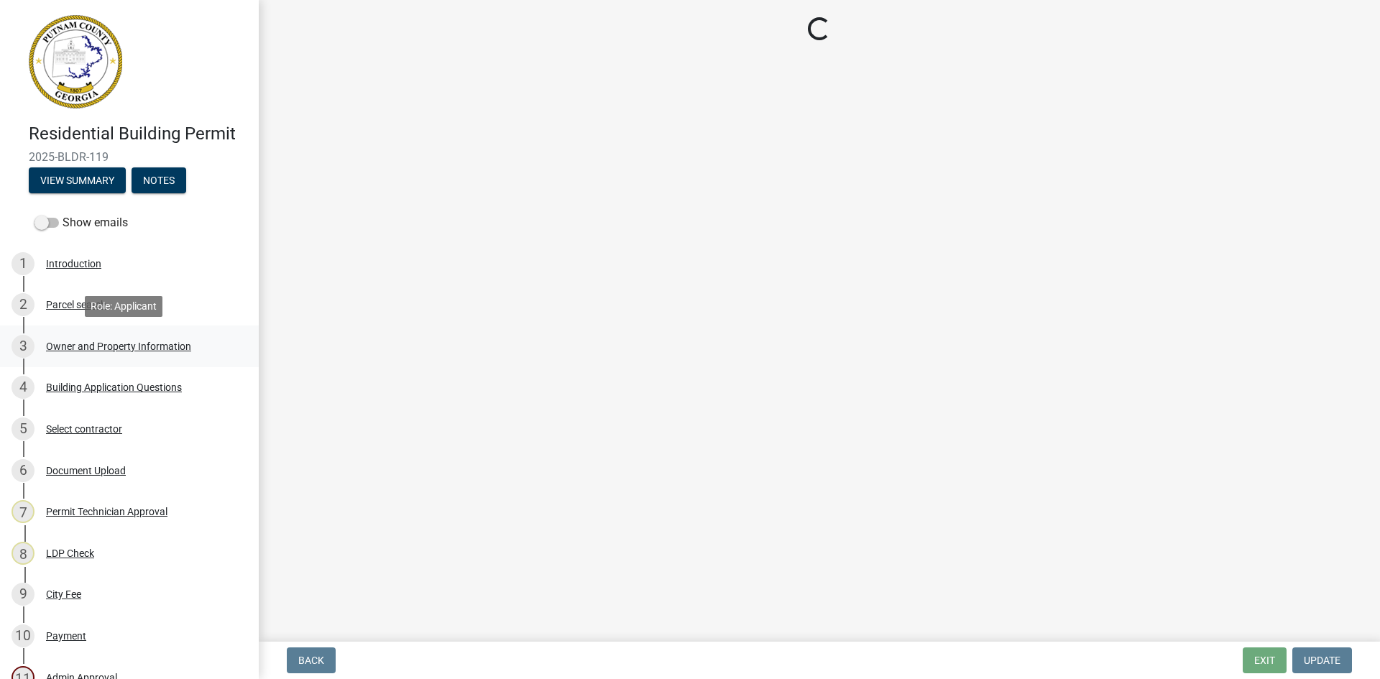
select select "ef7a1fc2-7a7a-426d-b1f0-c9b9b6ca7ff4"
select select "58d273ed-cbd1-45cf-a92b-4c415c252308"
select select "ece5c1a9-df30-4702-9587-5deee23533b7"
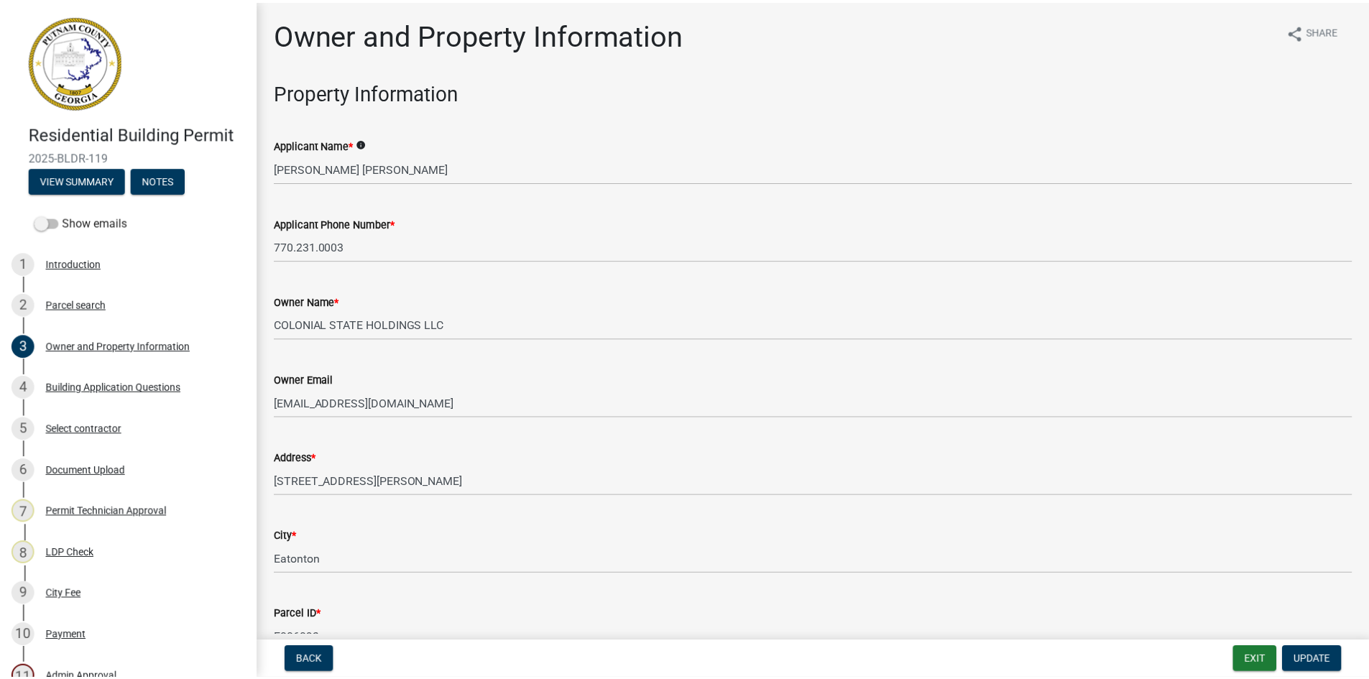
scroll to position [72, 0]
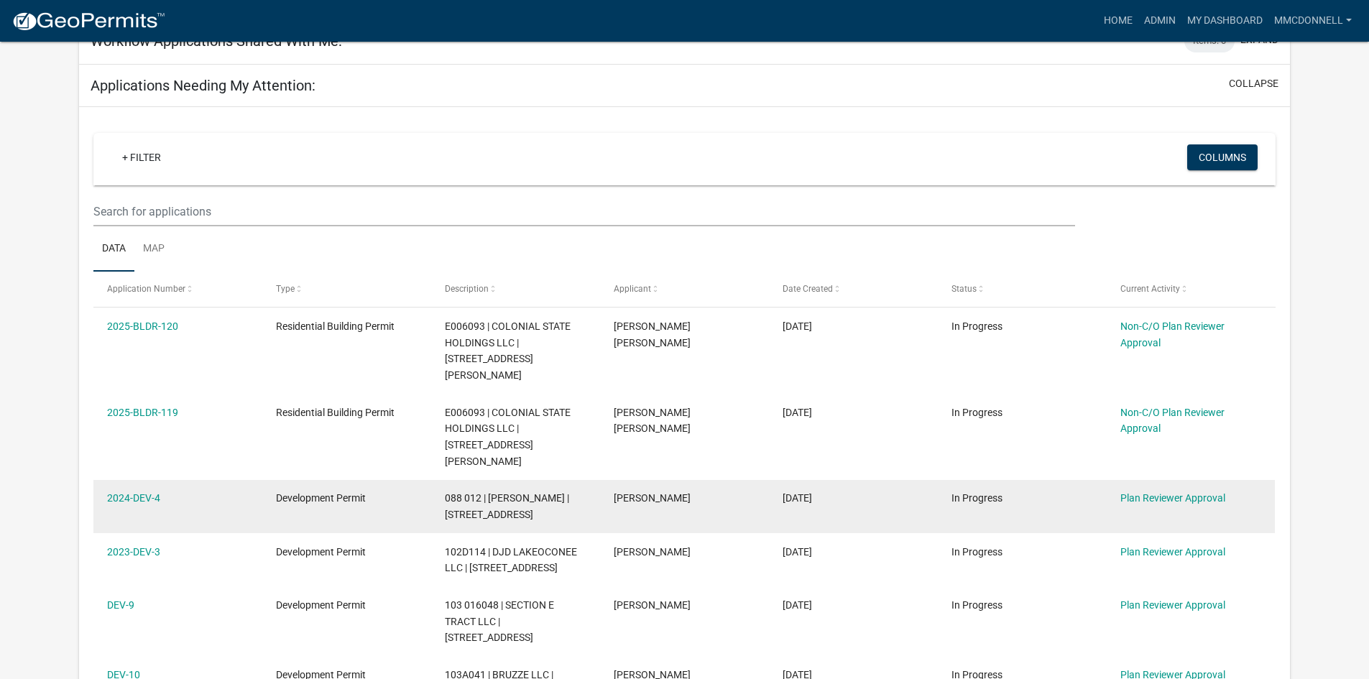
scroll to position [190, 0]
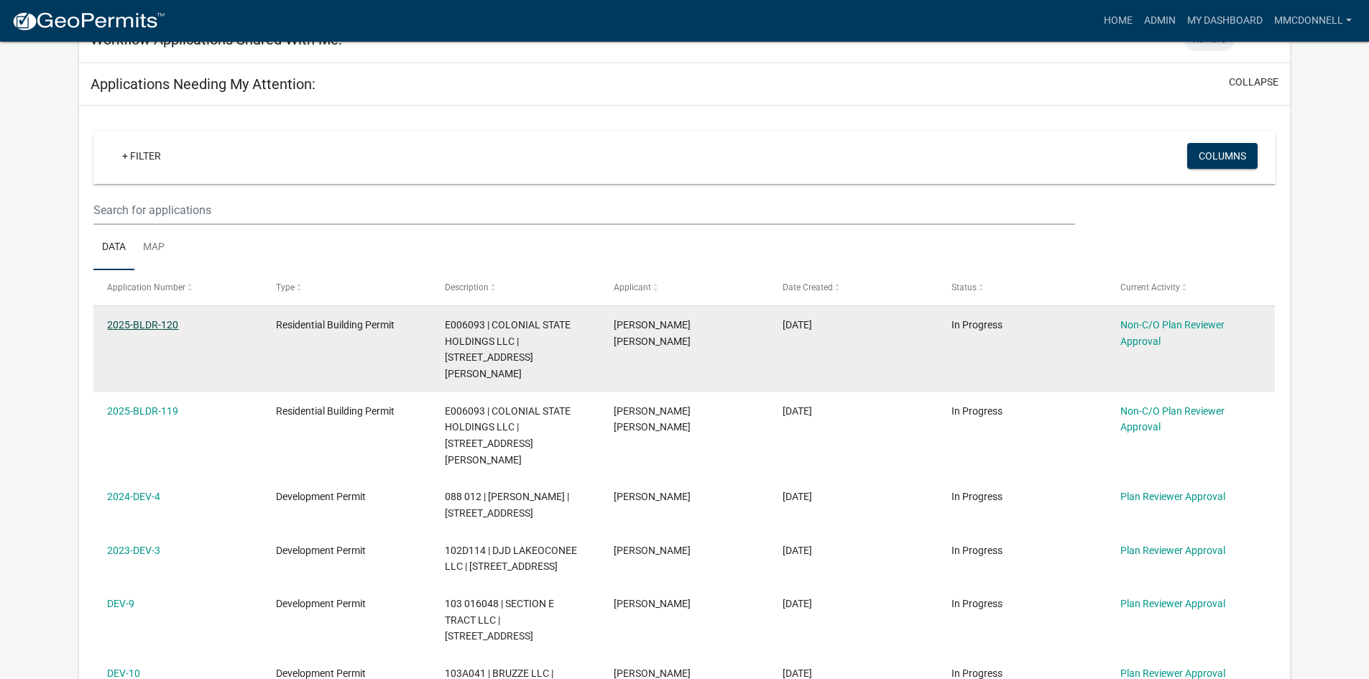
click at [173, 321] on link "2025-BLDR-120" at bounding box center [142, 324] width 71 height 11
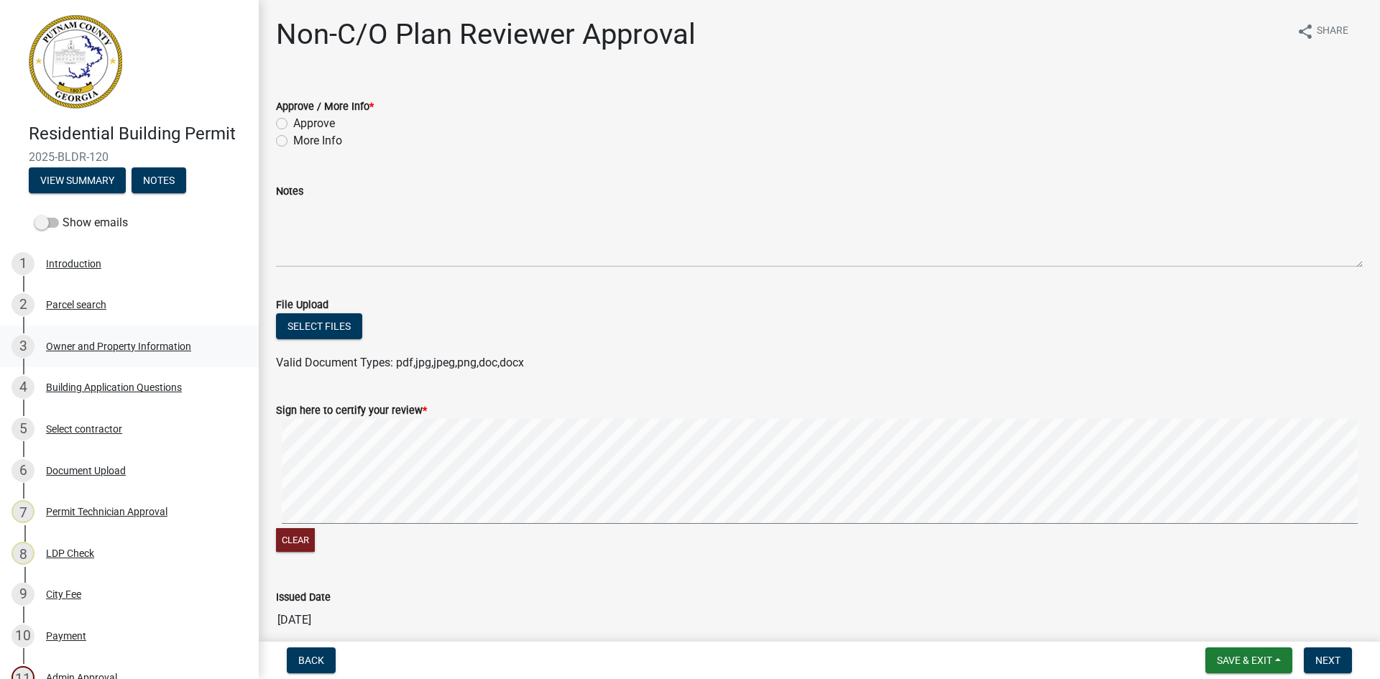
click at [119, 347] on div "Owner and Property Information" at bounding box center [118, 346] width 145 height 10
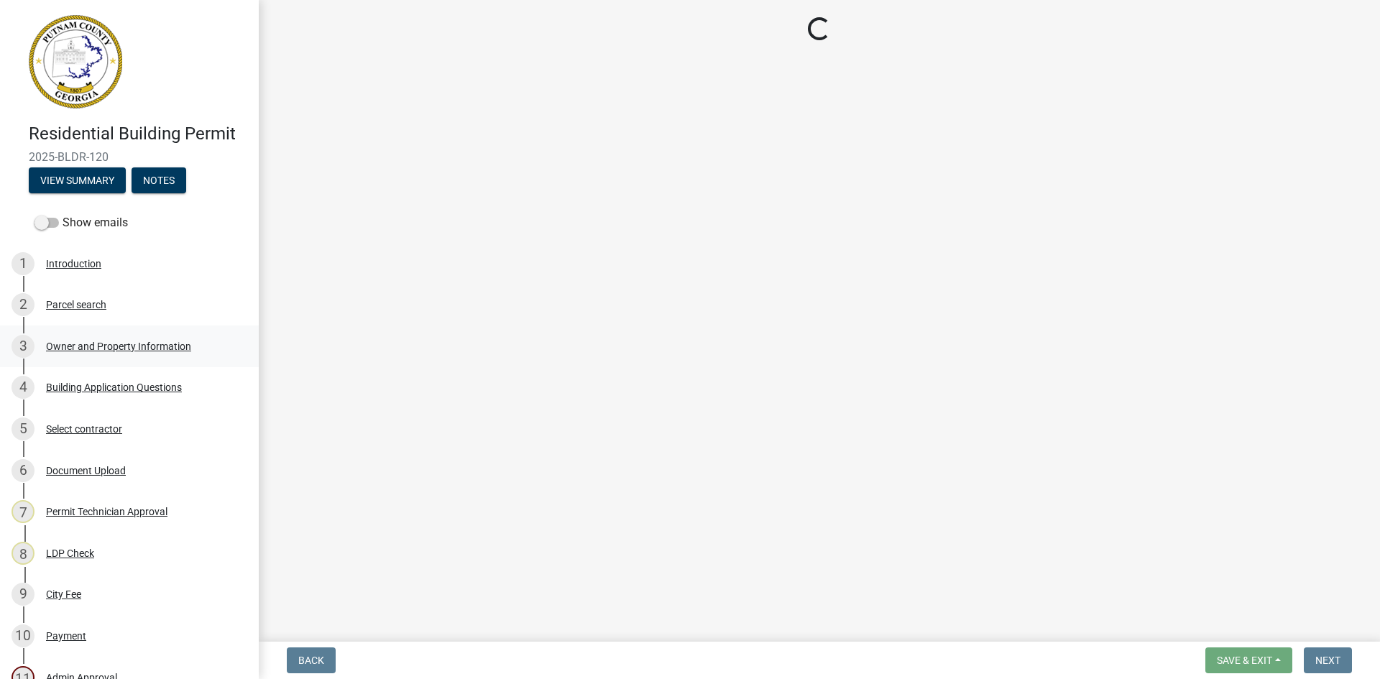
select select "ef7a1fc2-7a7a-426d-b1f0-c9b9b6ca7ff4"
select select "58d273ed-cbd1-45cf-a92b-4c415c252308"
select select "ece5c1a9-df30-4702-9587-5deee23533b7"
